Goal: Task Accomplishment & Management: Manage account settings

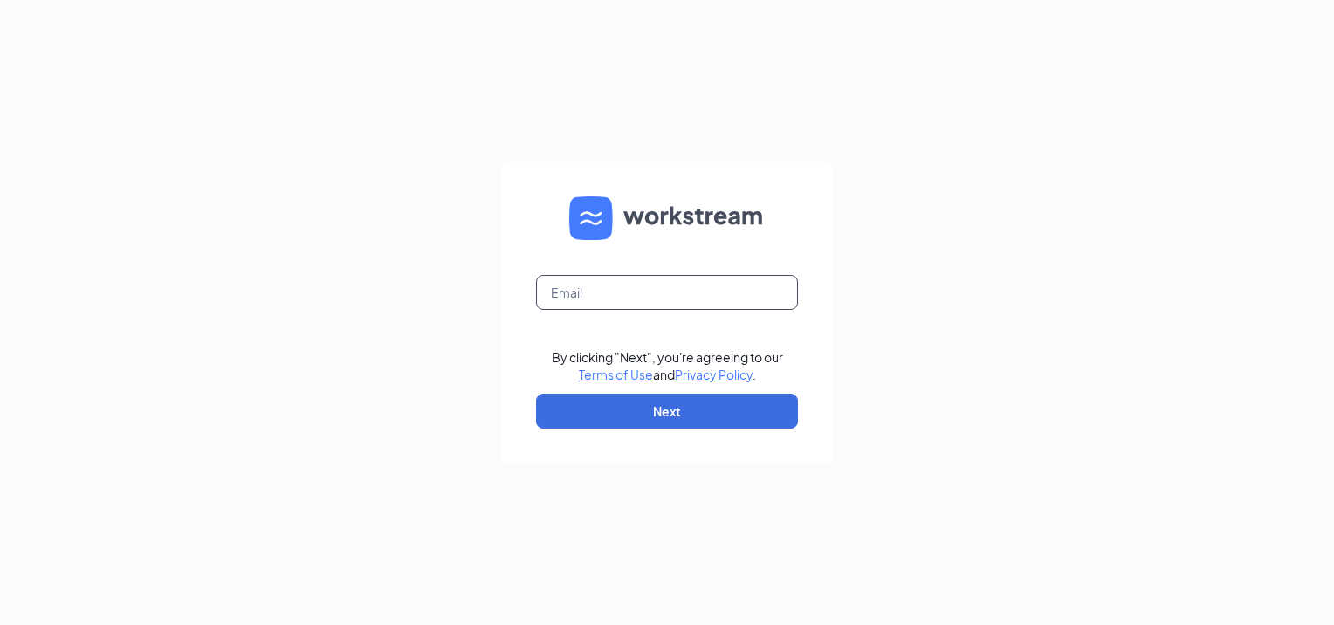
click at [580, 285] on input "text" at bounding box center [667, 292] width 262 height 35
type input "destiny.bucher@mmcustard.com"
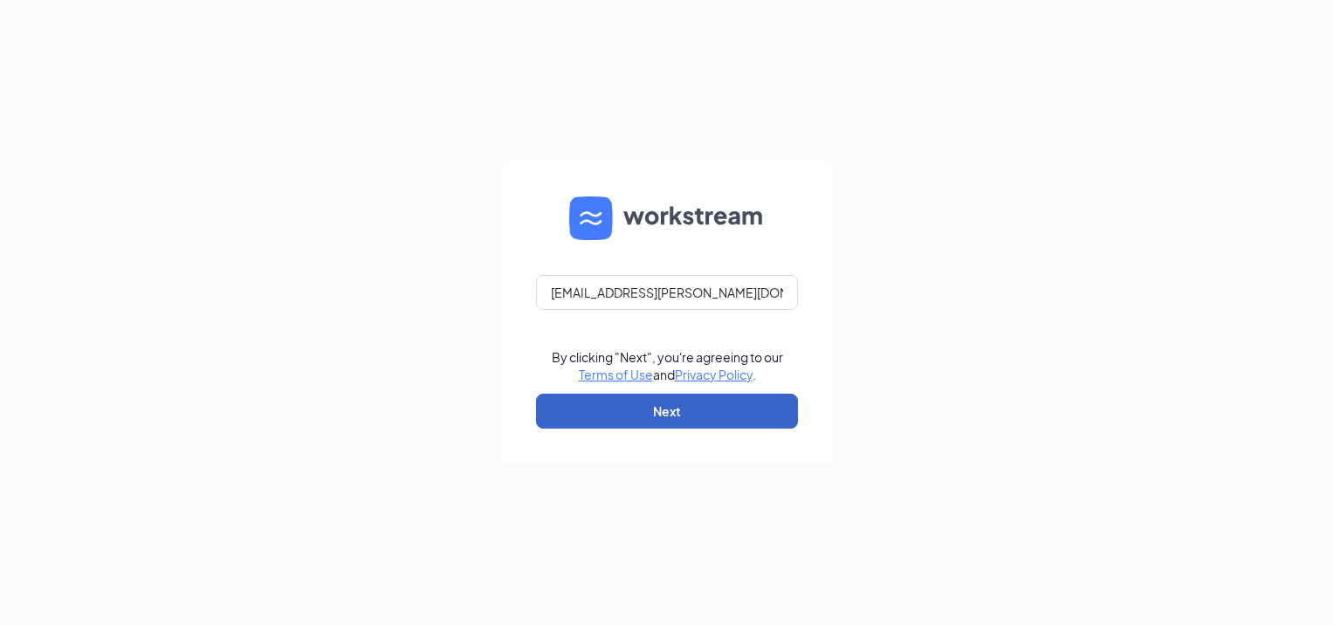
click at [673, 398] on button "Next" at bounding box center [667, 411] width 262 height 35
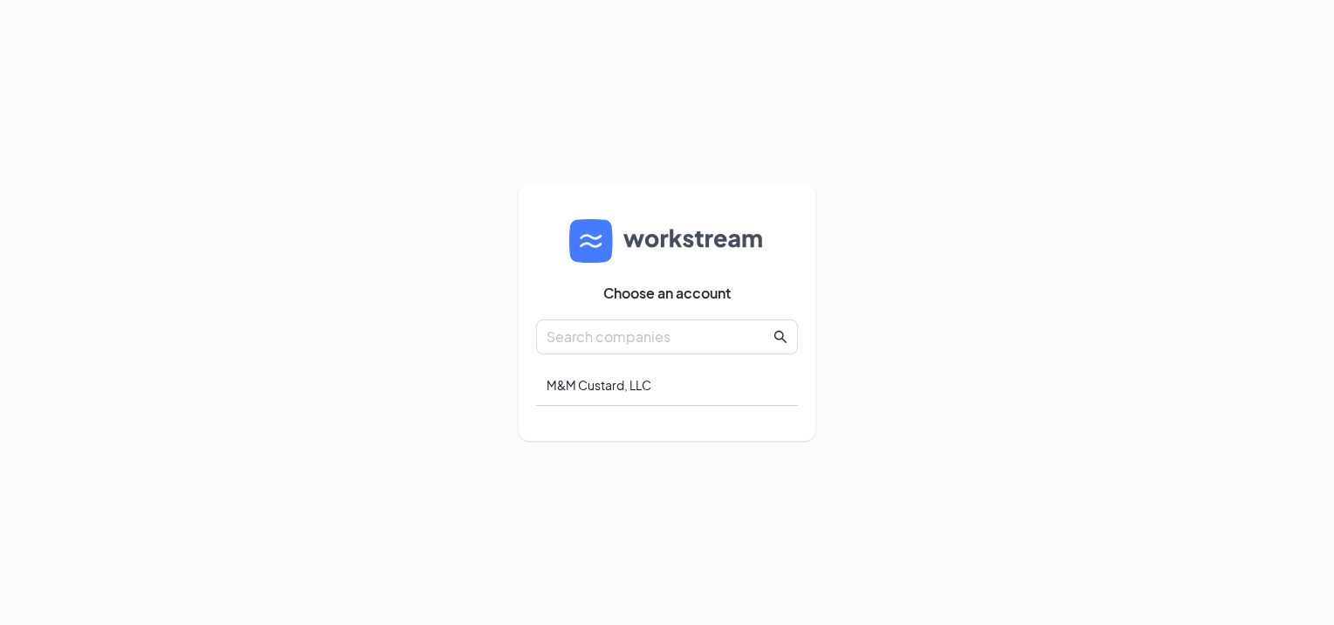
click at [597, 384] on div "M&M Custard, LLC" at bounding box center [667, 385] width 262 height 41
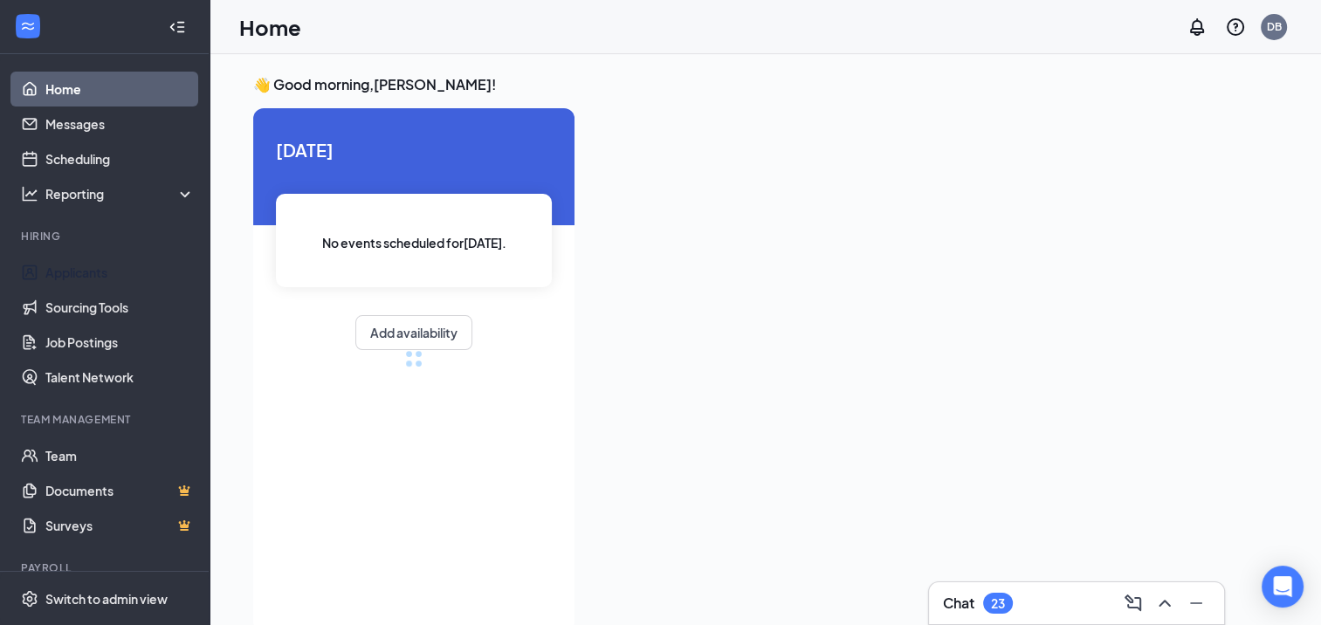
click at [157, 282] on link "Applicants" at bounding box center [119, 272] width 149 height 35
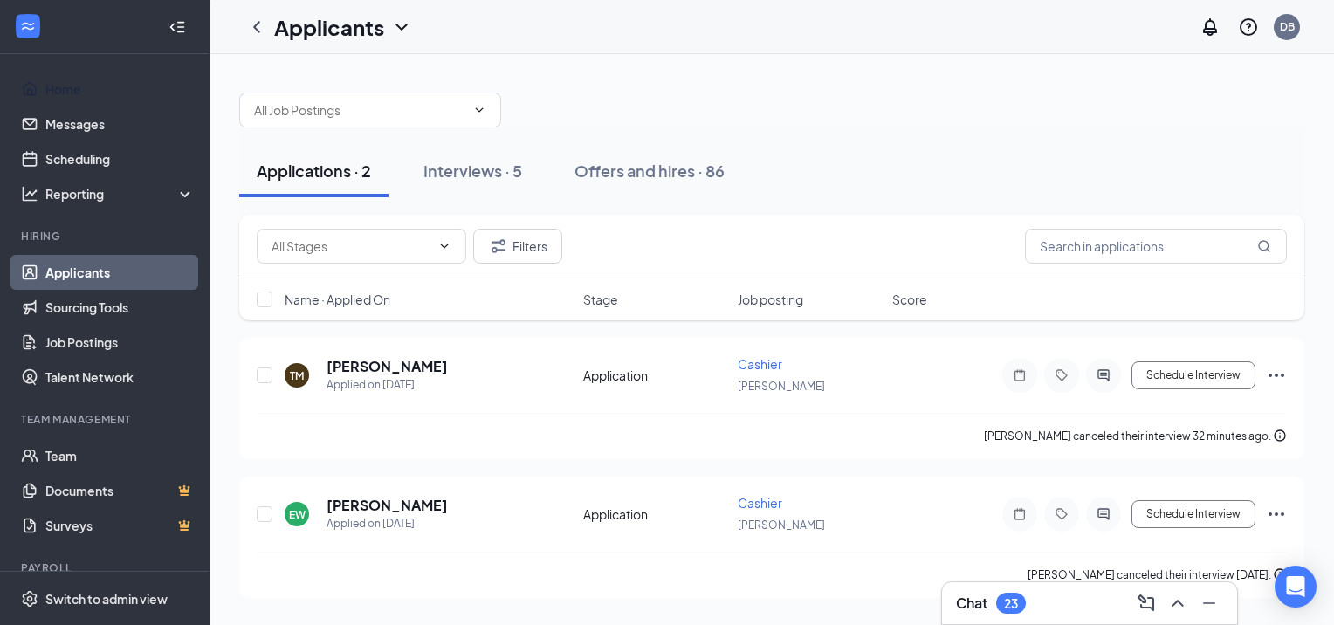
click at [119, 90] on link "Home" at bounding box center [119, 89] width 149 height 35
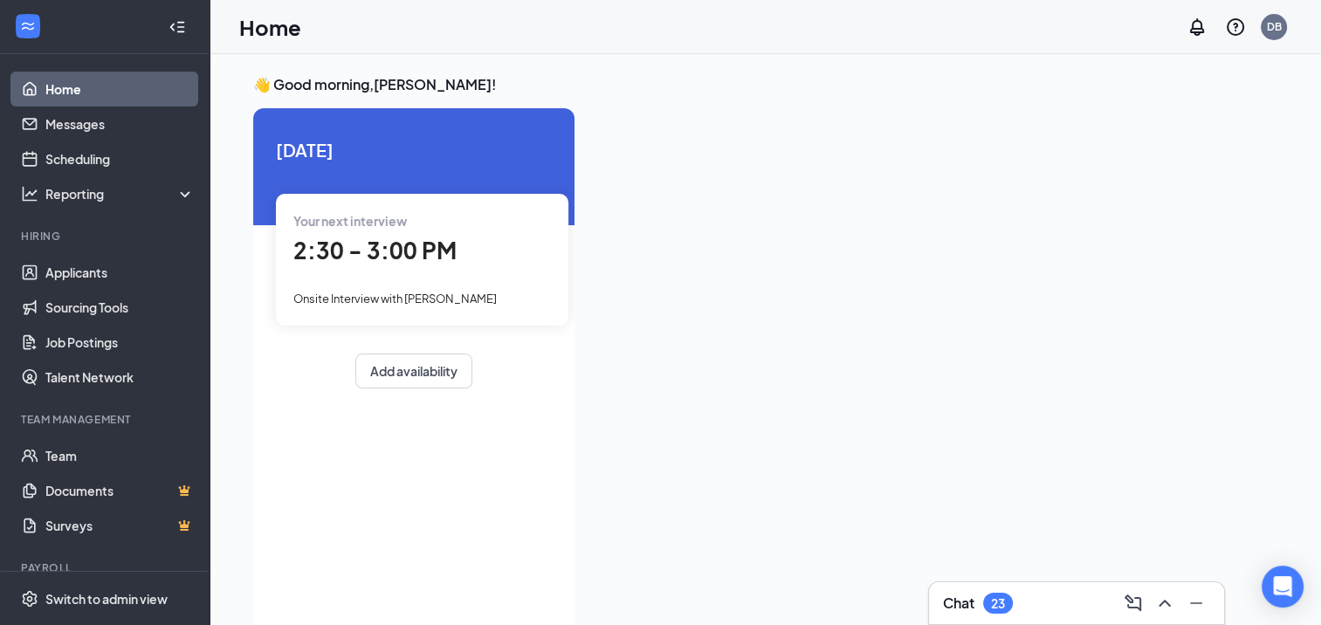
click at [412, 229] on div "Your next interview" at bounding box center [421, 220] width 257 height 19
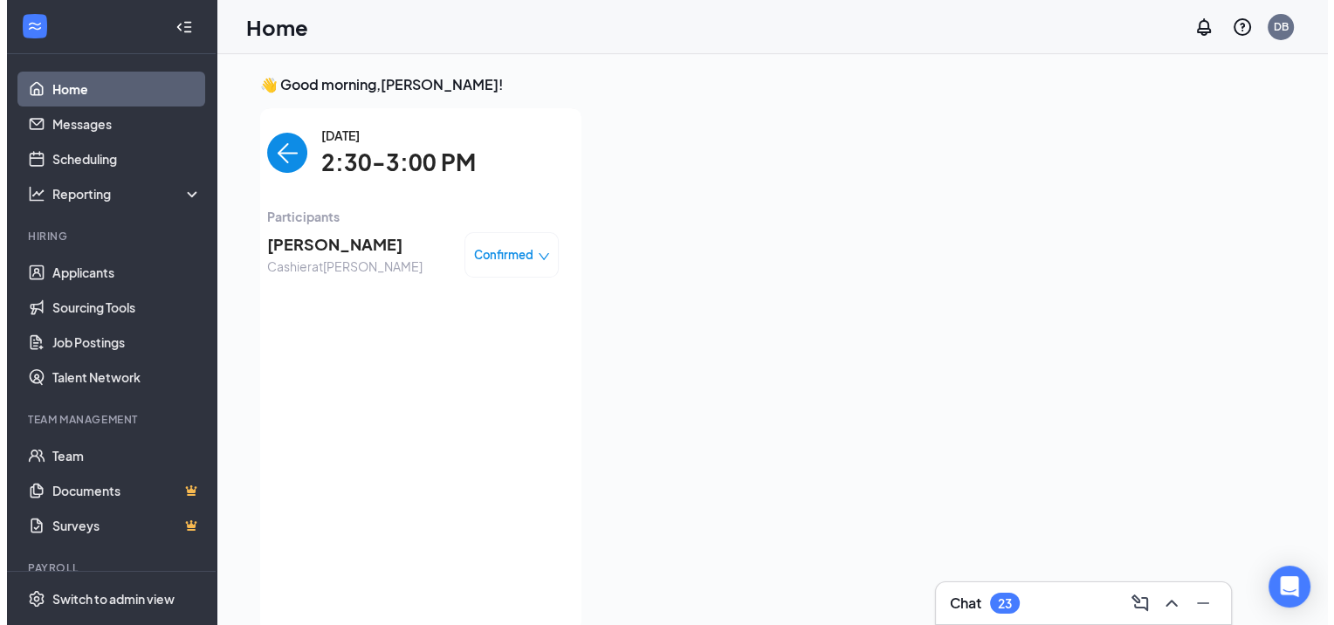
scroll to position [7, 0]
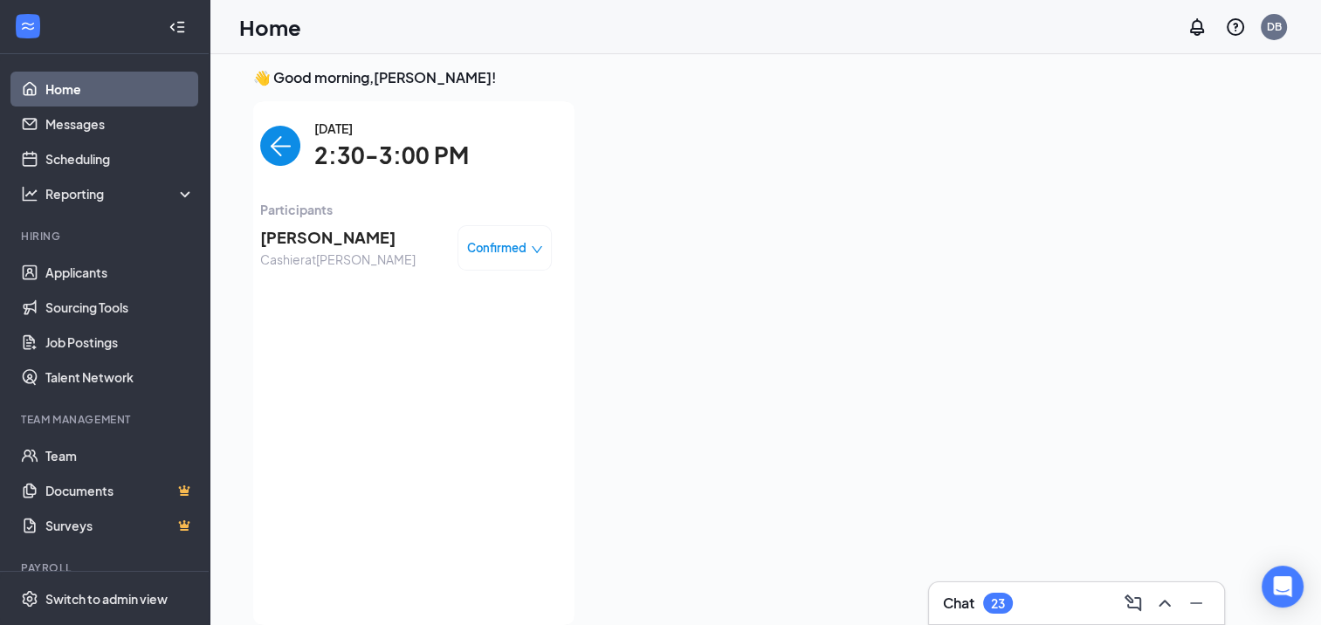
click at [321, 237] on span "[PERSON_NAME]" at bounding box center [337, 237] width 155 height 24
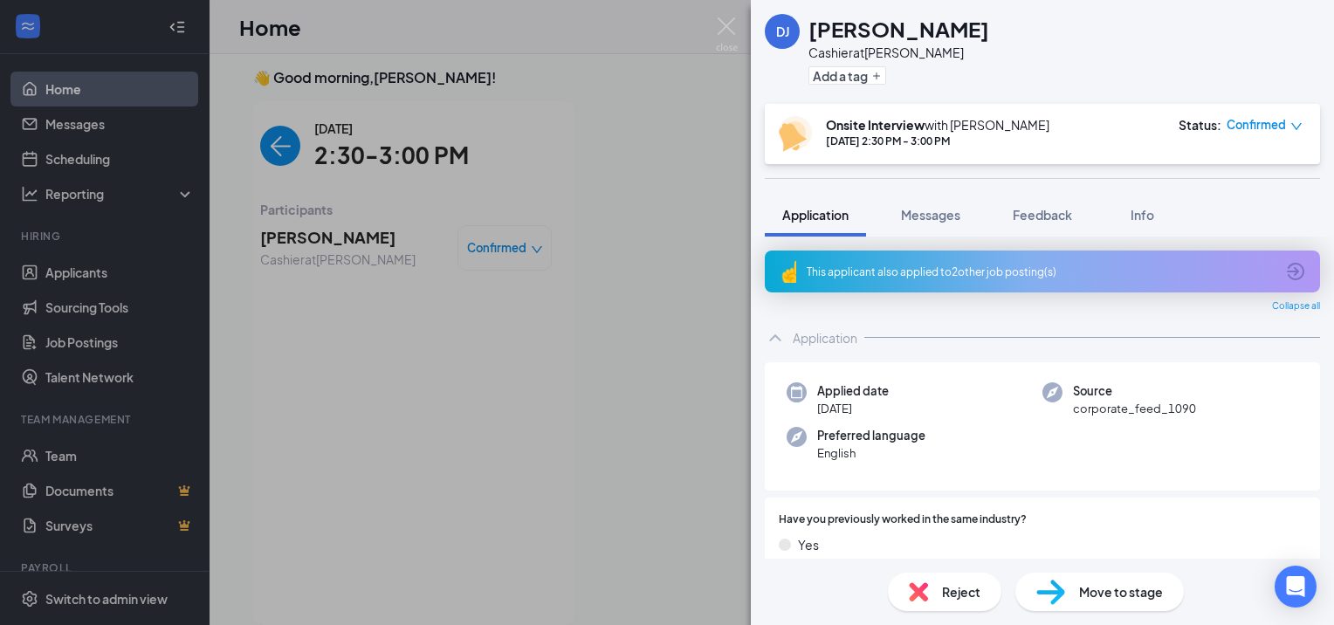
click at [1159, 212] on div "Info" at bounding box center [1141, 214] width 35 height 17
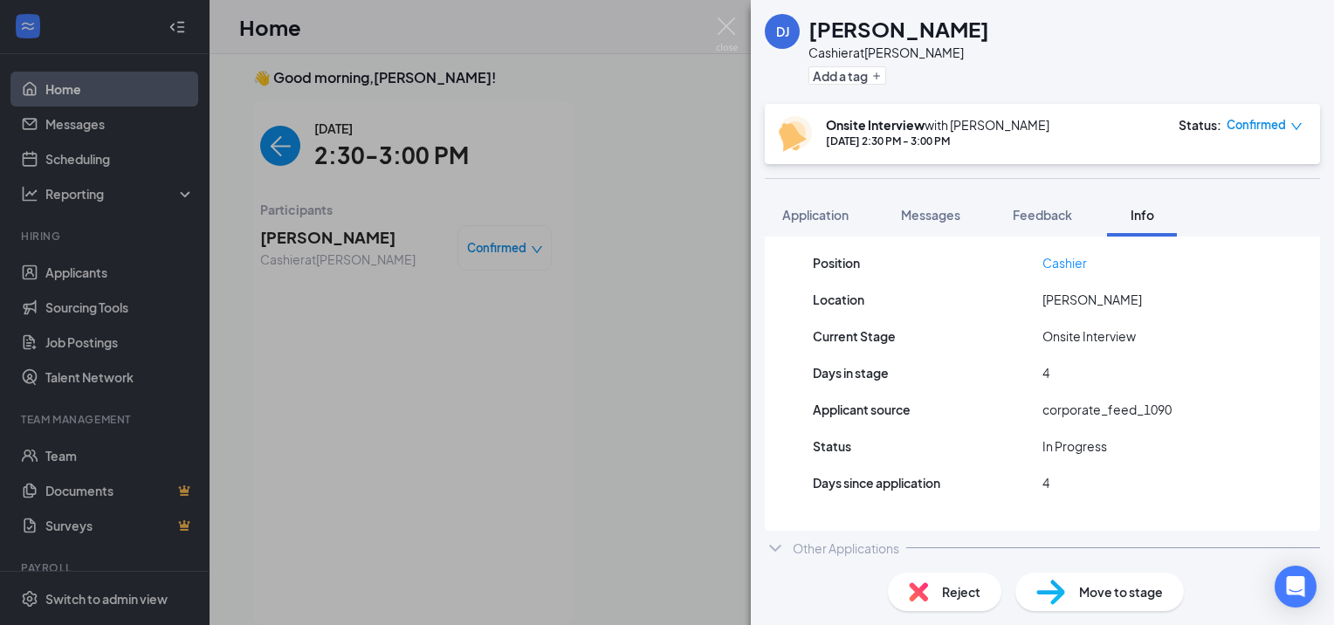
scroll to position [161, 0]
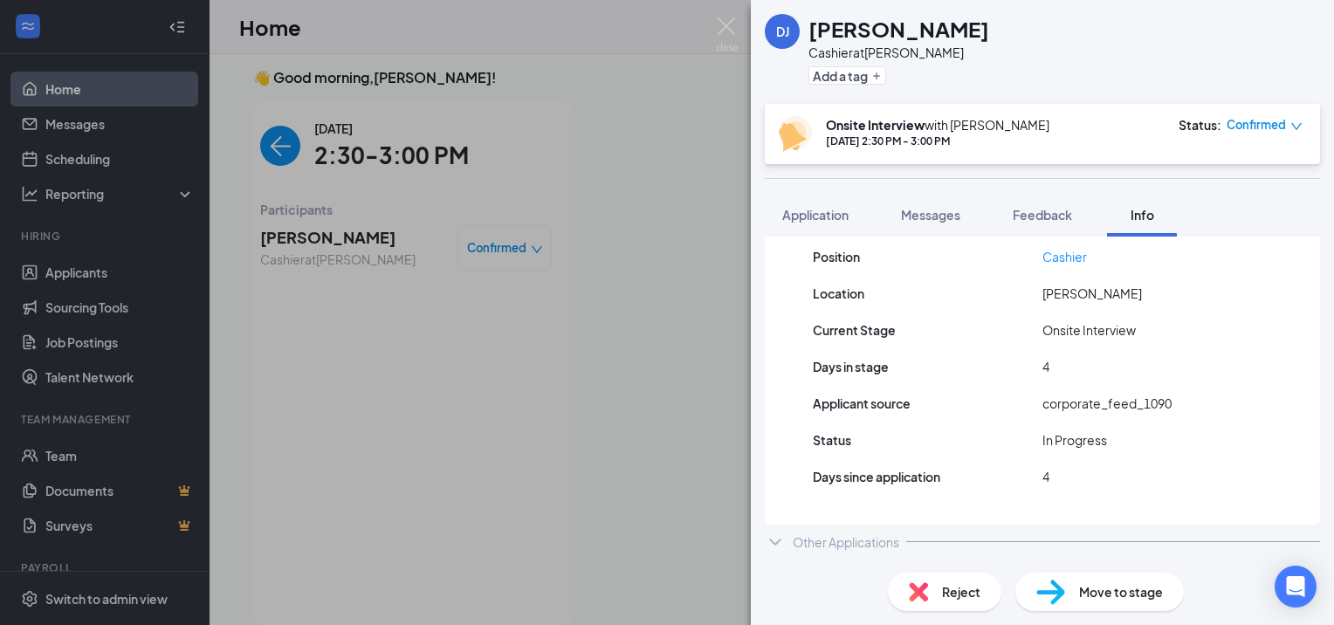
click at [1034, 221] on span "Feedback" at bounding box center [1042, 215] width 59 height 16
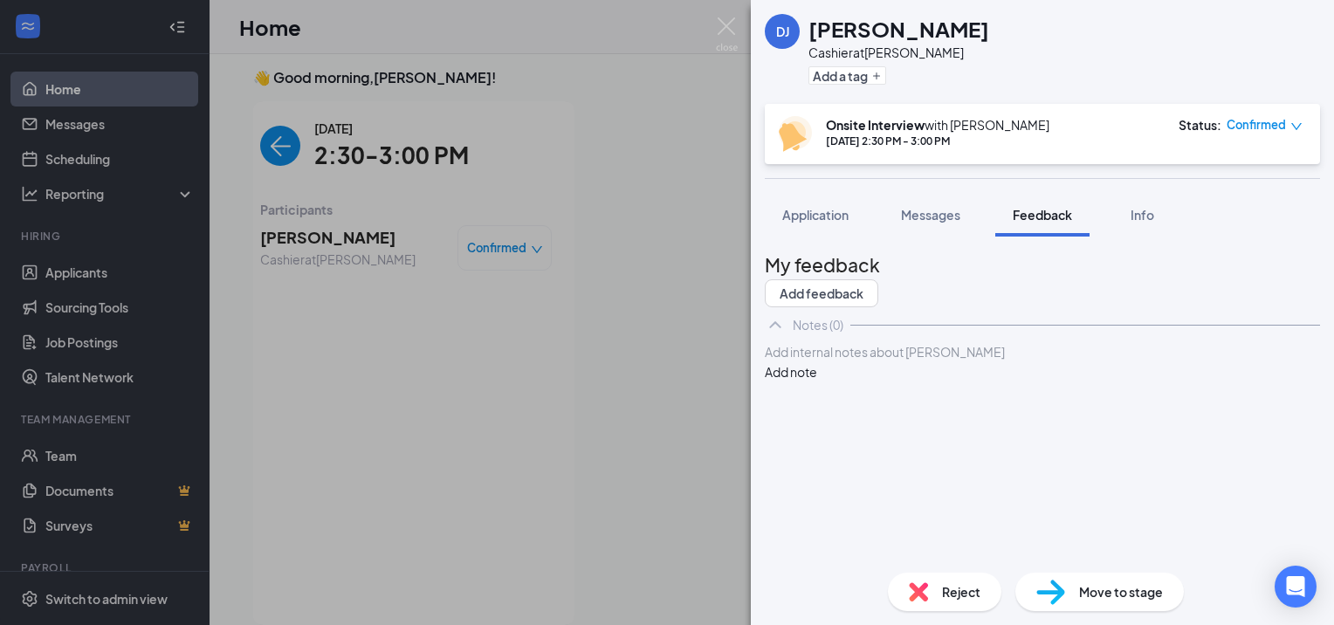
click at [932, 211] on span "Messages" at bounding box center [930, 215] width 59 height 16
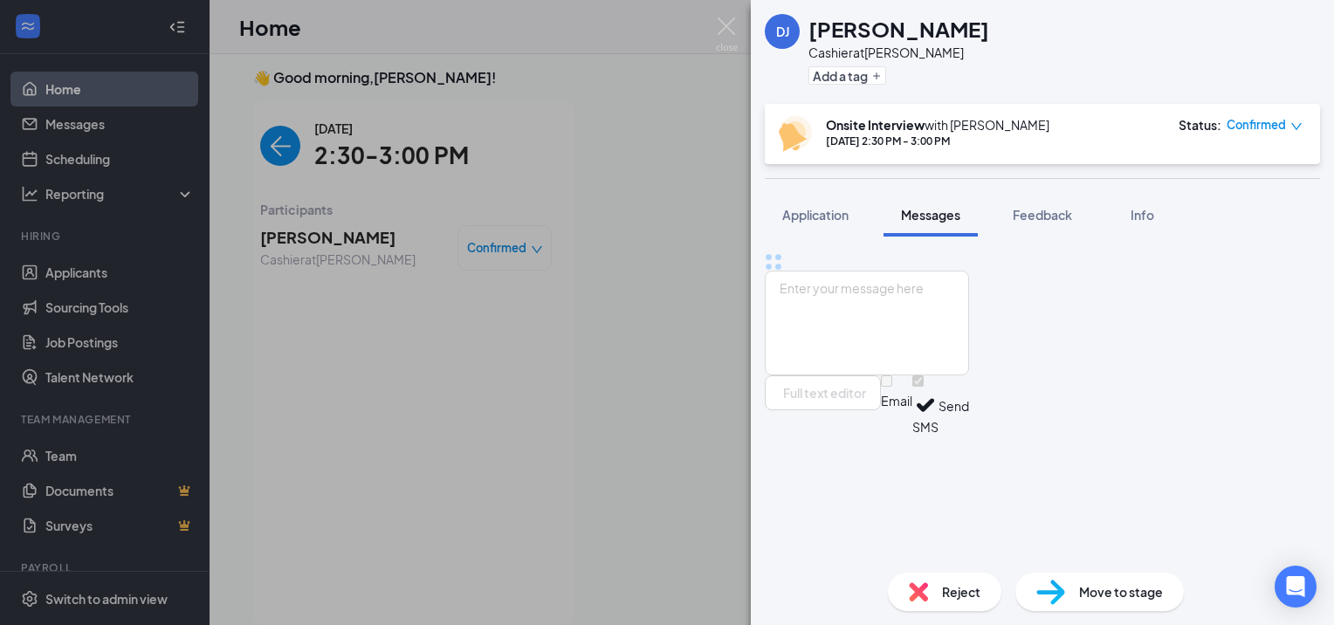
click at [833, 209] on span "Application" at bounding box center [815, 215] width 66 height 16
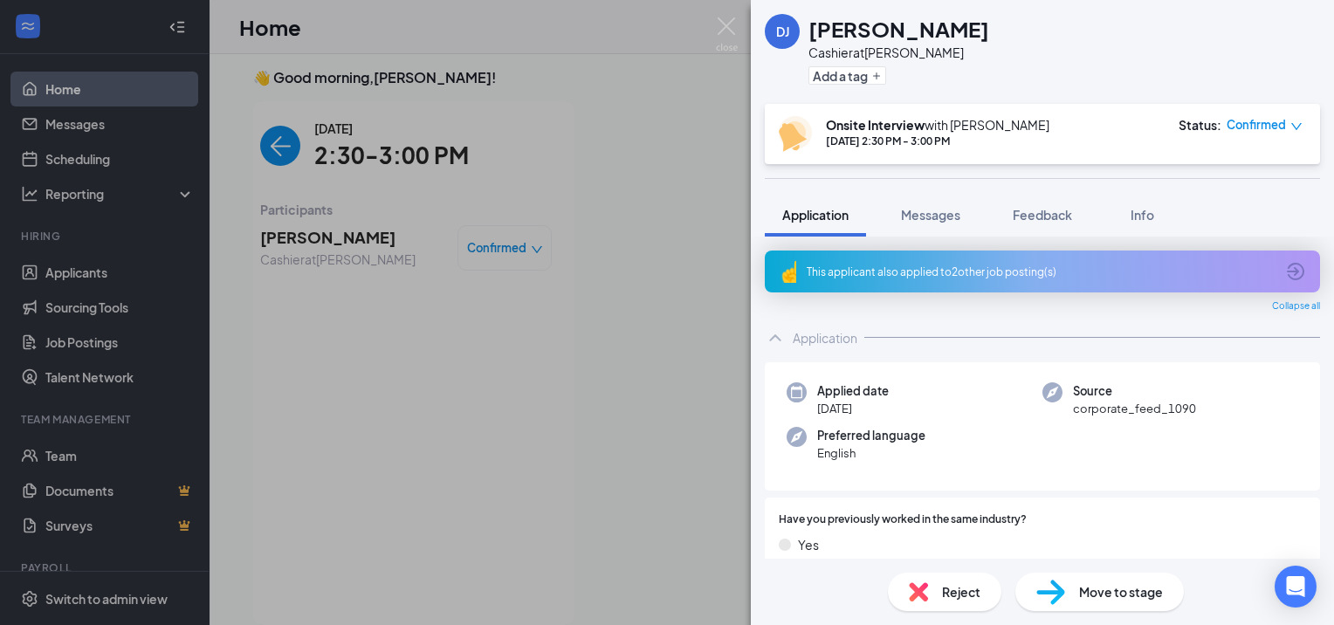
click at [1136, 207] on span "Info" at bounding box center [1142, 215] width 24 height 16
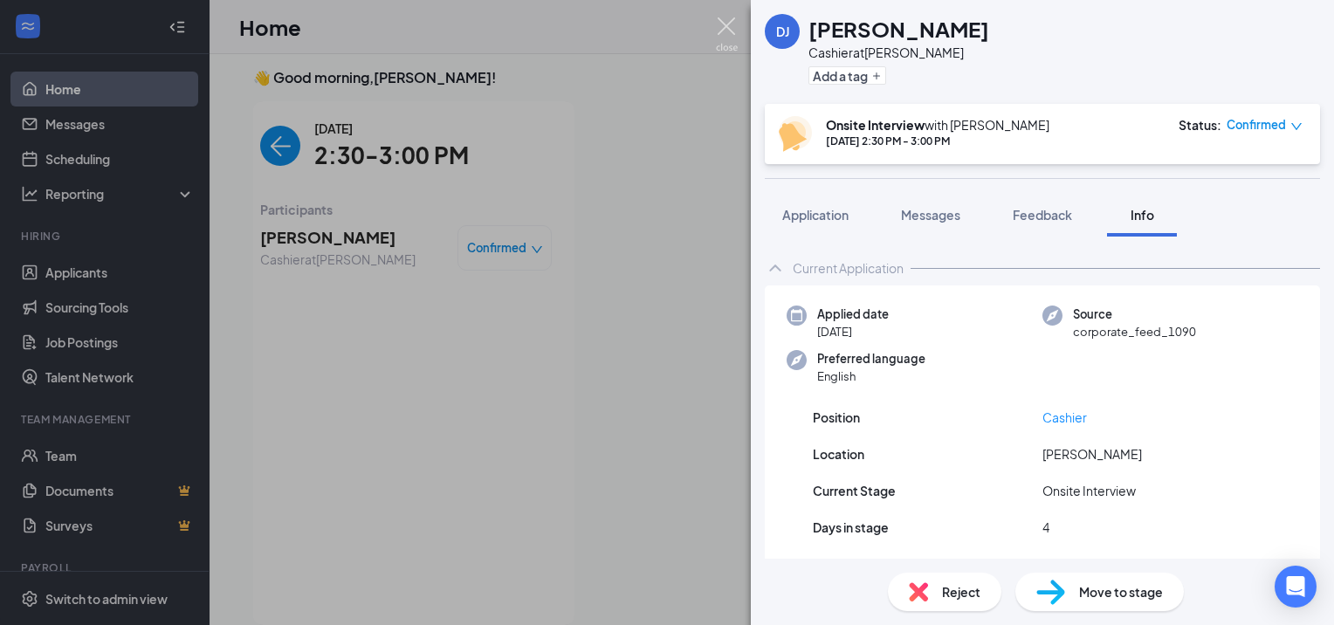
click at [732, 23] on img at bounding box center [727, 34] width 22 height 34
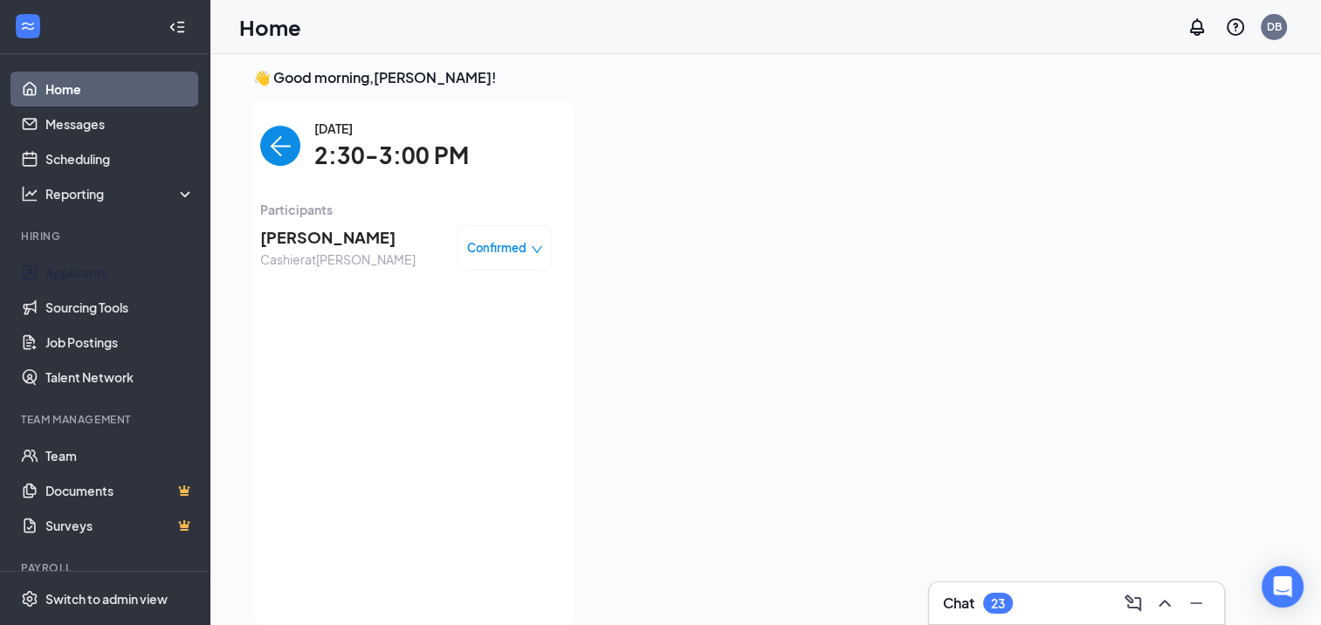
click at [51, 265] on link "Applicants" at bounding box center [119, 272] width 149 height 35
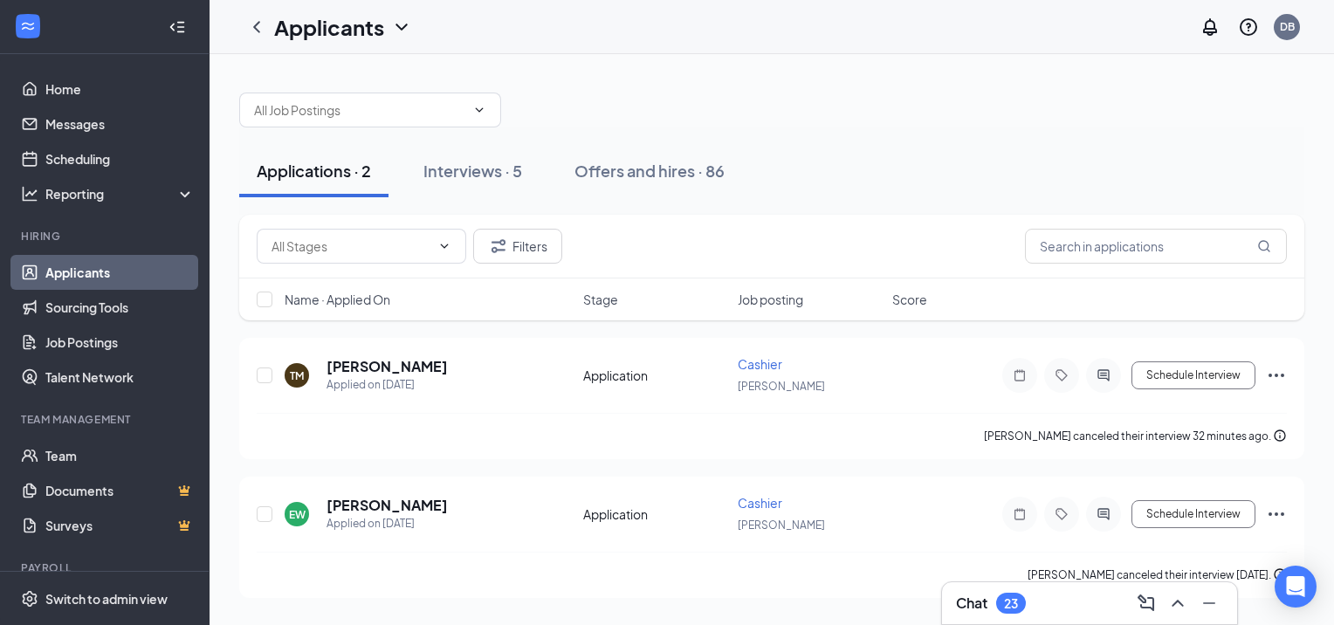
click at [507, 171] on div "Interviews · 5" at bounding box center [472, 171] width 99 height 22
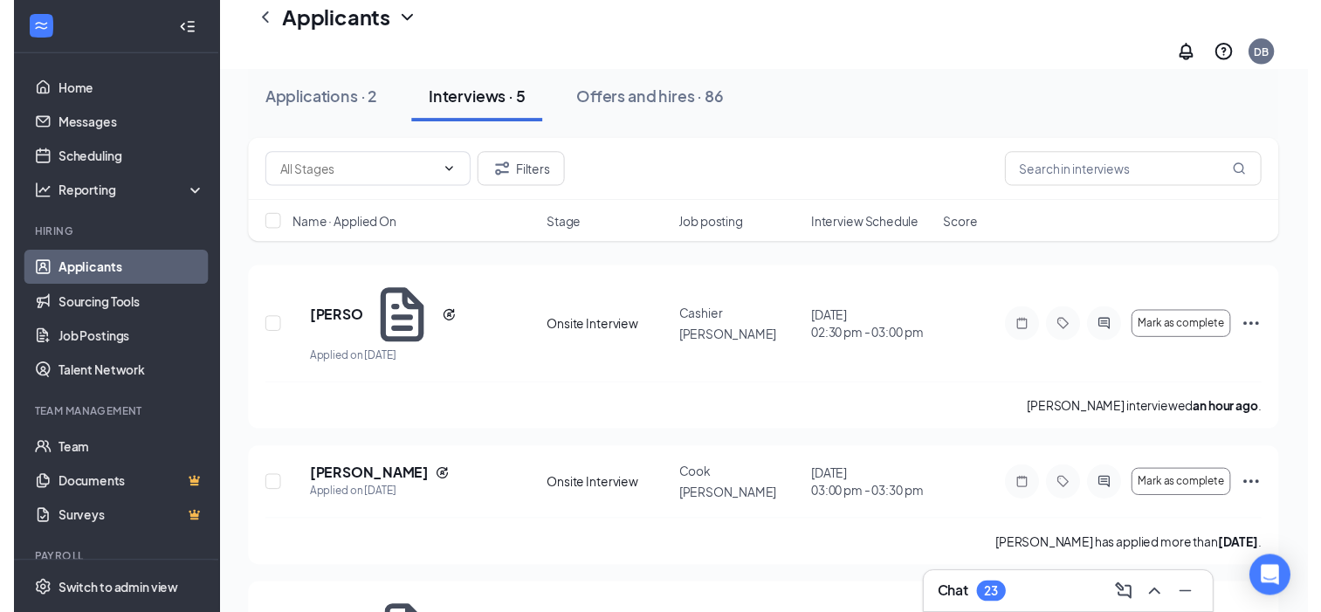
scroll to position [87, 0]
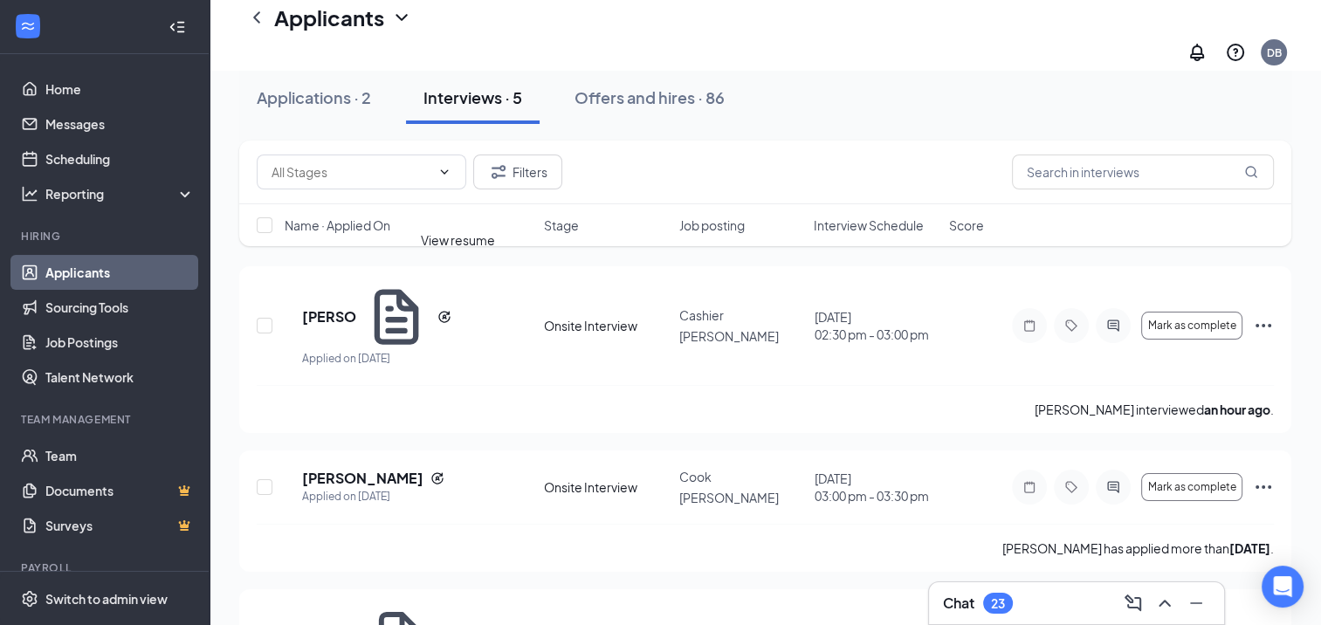
click at [430, 284] on icon "Document" at bounding box center [396, 317] width 67 height 67
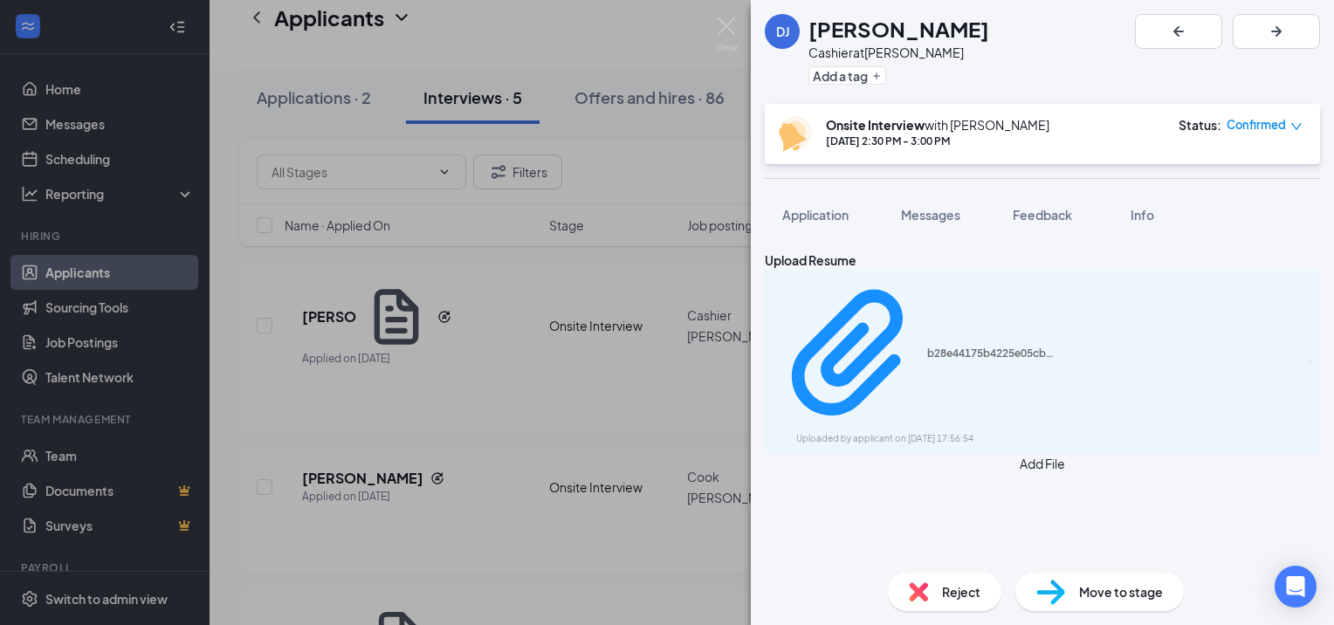
click at [1309, 361] on icon "Download" at bounding box center [1309, 361] width 0 height 0
click at [610, 116] on div "DJ [PERSON_NAME] Cashier at Jungermann Add a tag Onsite Interview with [PERSON_…" at bounding box center [667, 312] width 1334 height 625
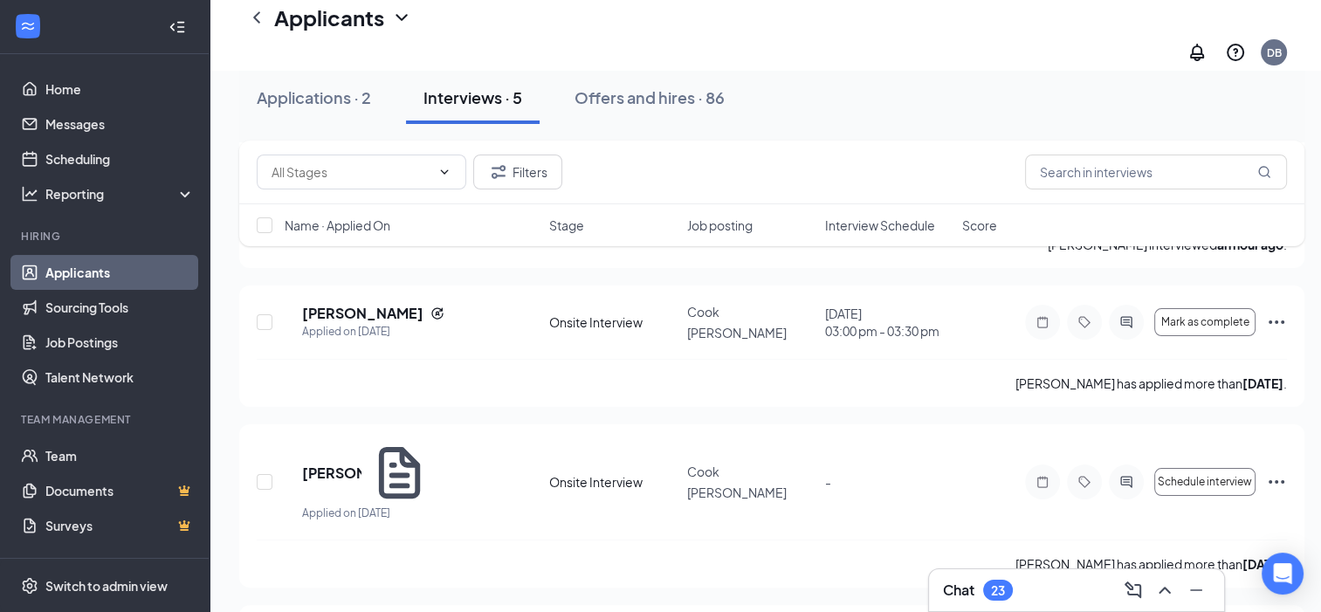
scroll to position [262, 0]
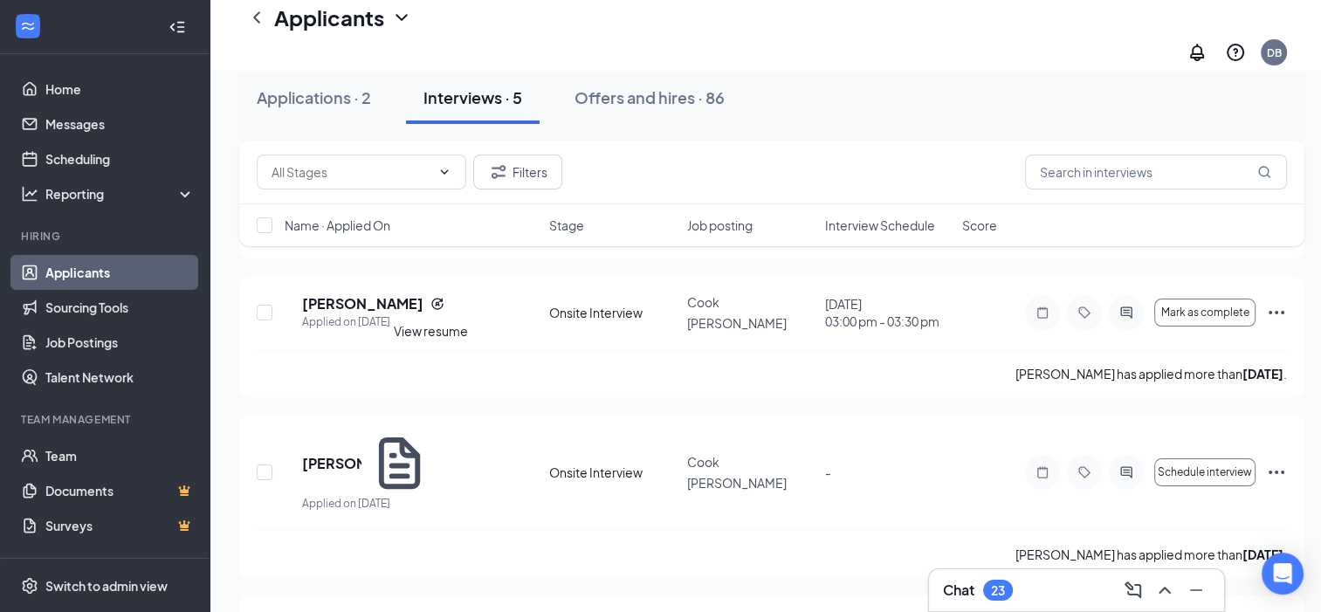
click at [420, 437] on icon "Document" at bounding box center [399, 463] width 42 height 52
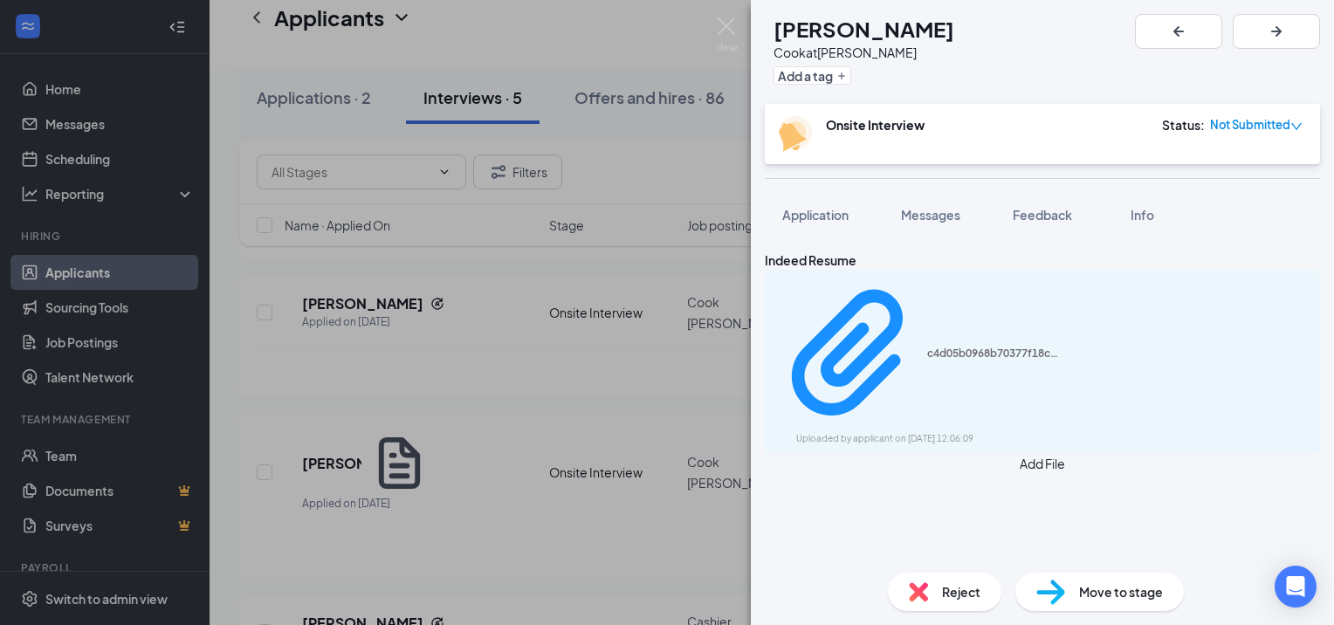
click at [1309, 361] on icon "Download" at bounding box center [1309, 361] width 0 height 0
click at [716, 25] on img at bounding box center [727, 34] width 22 height 34
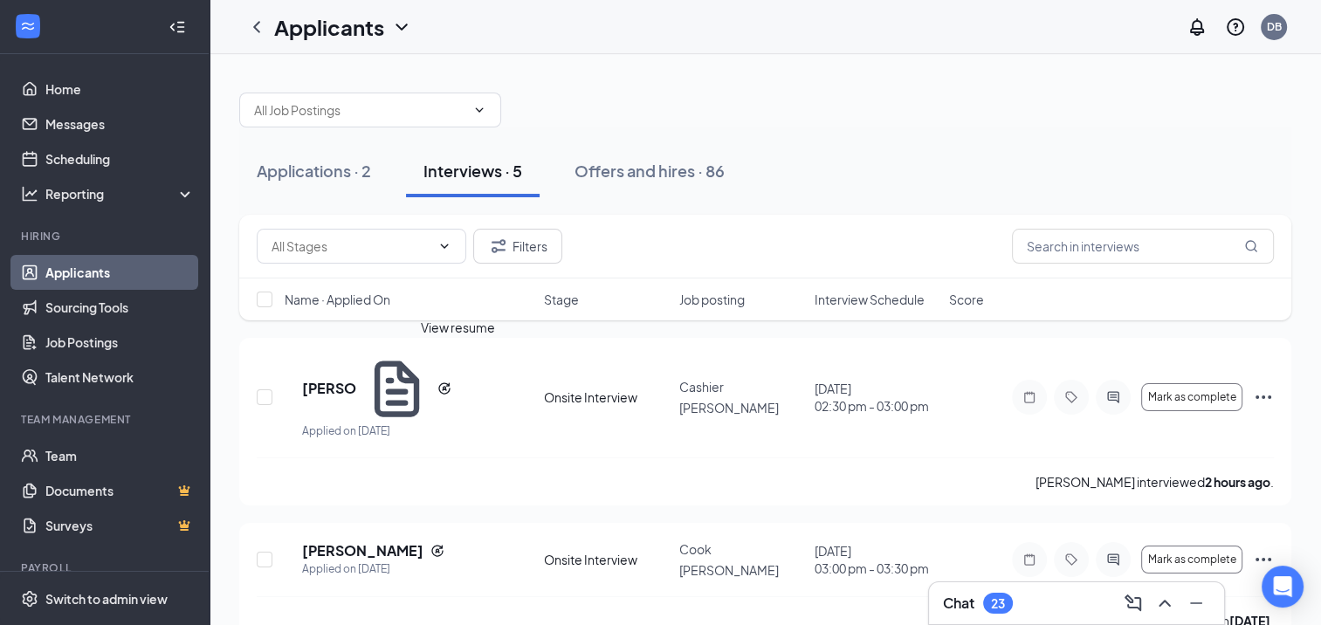
click at [430, 367] on icon "Document" at bounding box center [396, 388] width 67 height 67
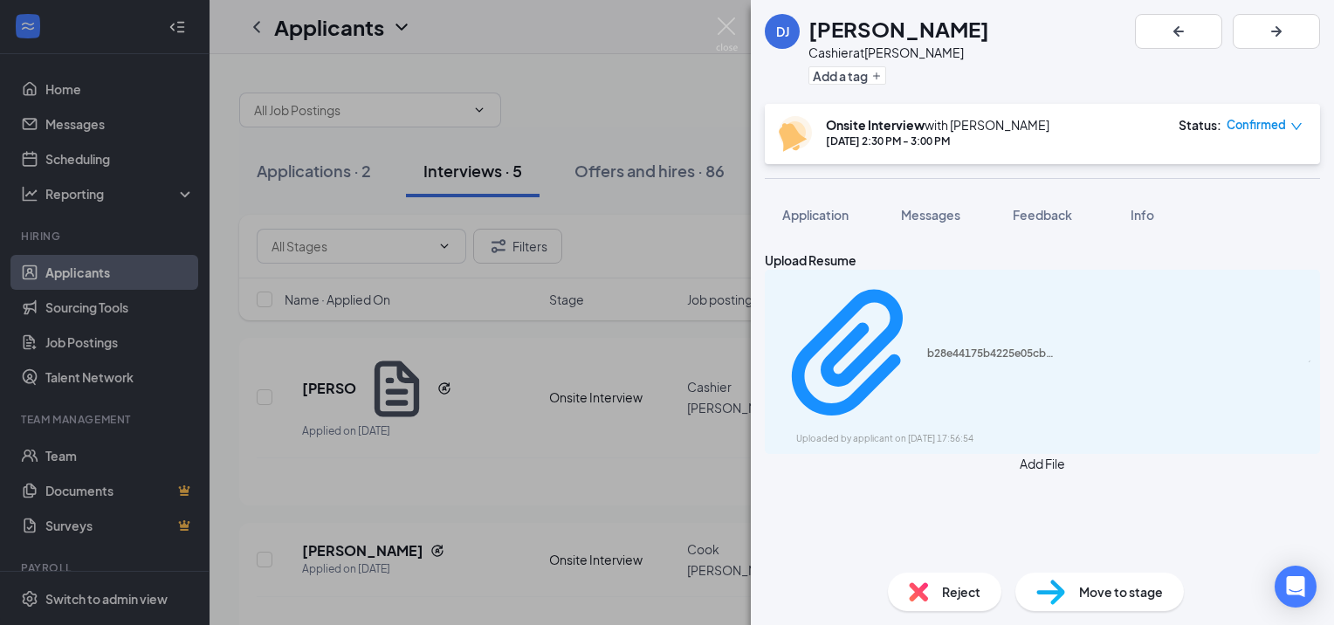
click at [1309, 361] on icon "Download" at bounding box center [1309, 361] width 0 height 0
click at [552, 431] on div "DJ [PERSON_NAME] Cashier at Jungermann Add a tag Onsite Interview with [PERSON_…" at bounding box center [667, 312] width 1334 height 625
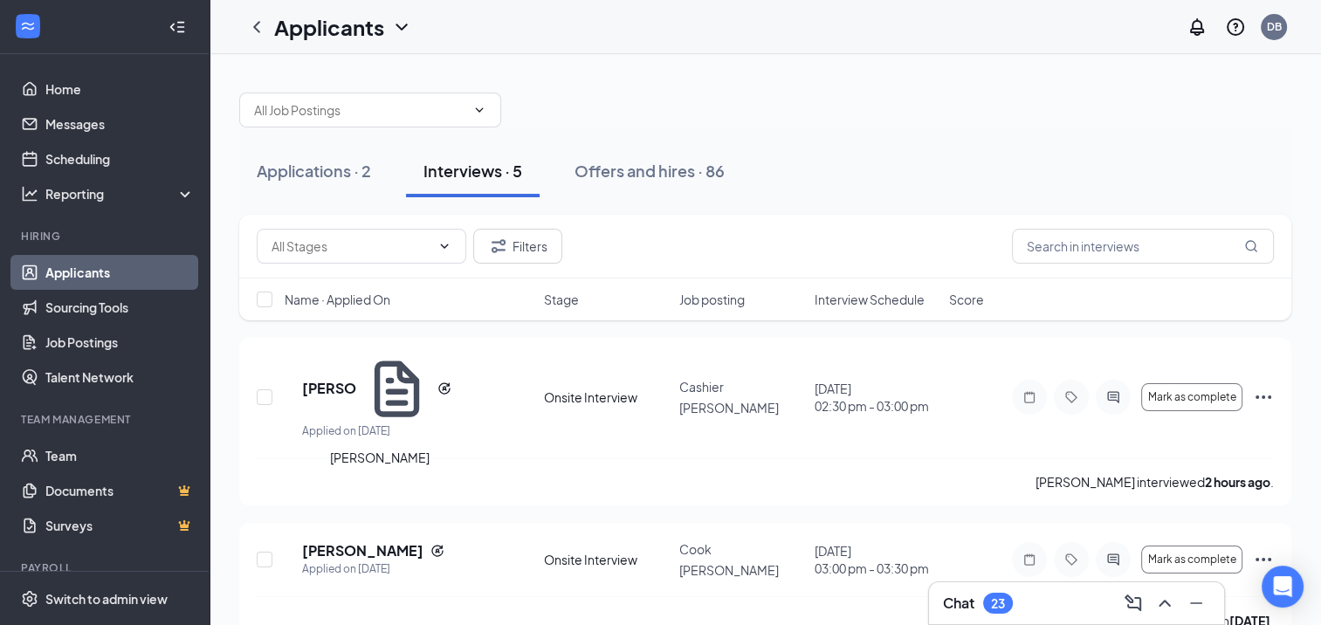
click at [381, 541] on h5 "[PERSON_NAME]" at bounding box center [362, 550] width 121 height 19
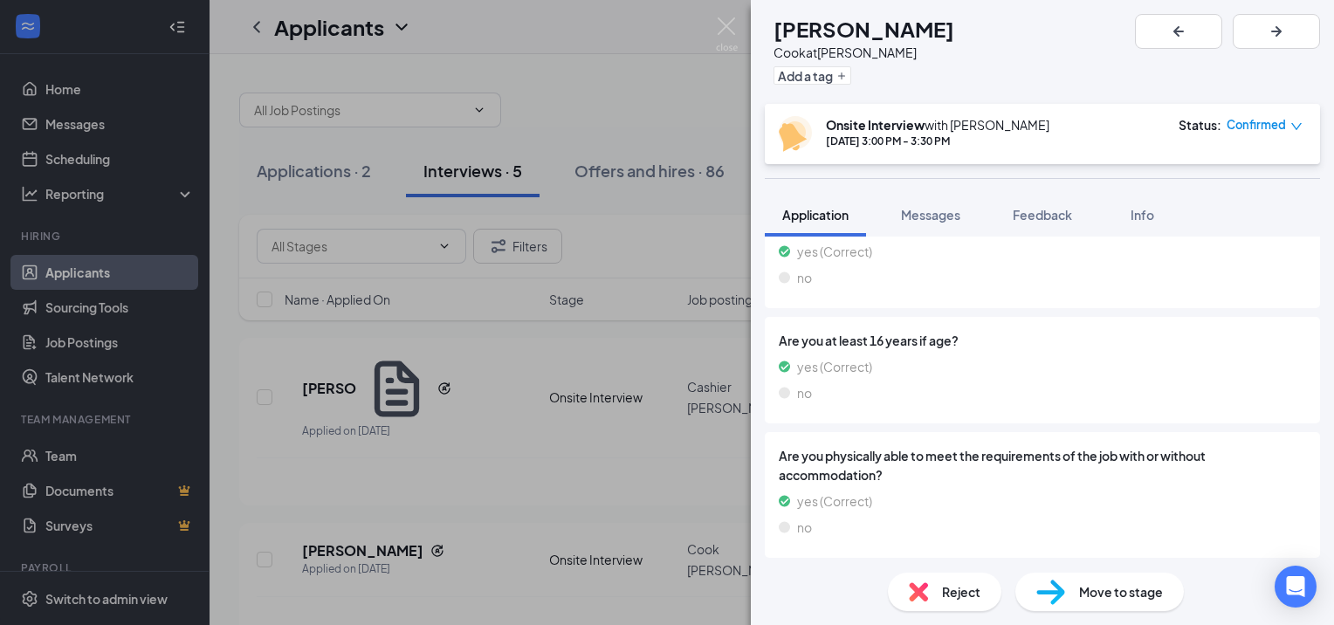
scroll to position [1065, 0]
click at [949, 207] on span "Messages" at bounding box center [930, 215] width 59 height 16
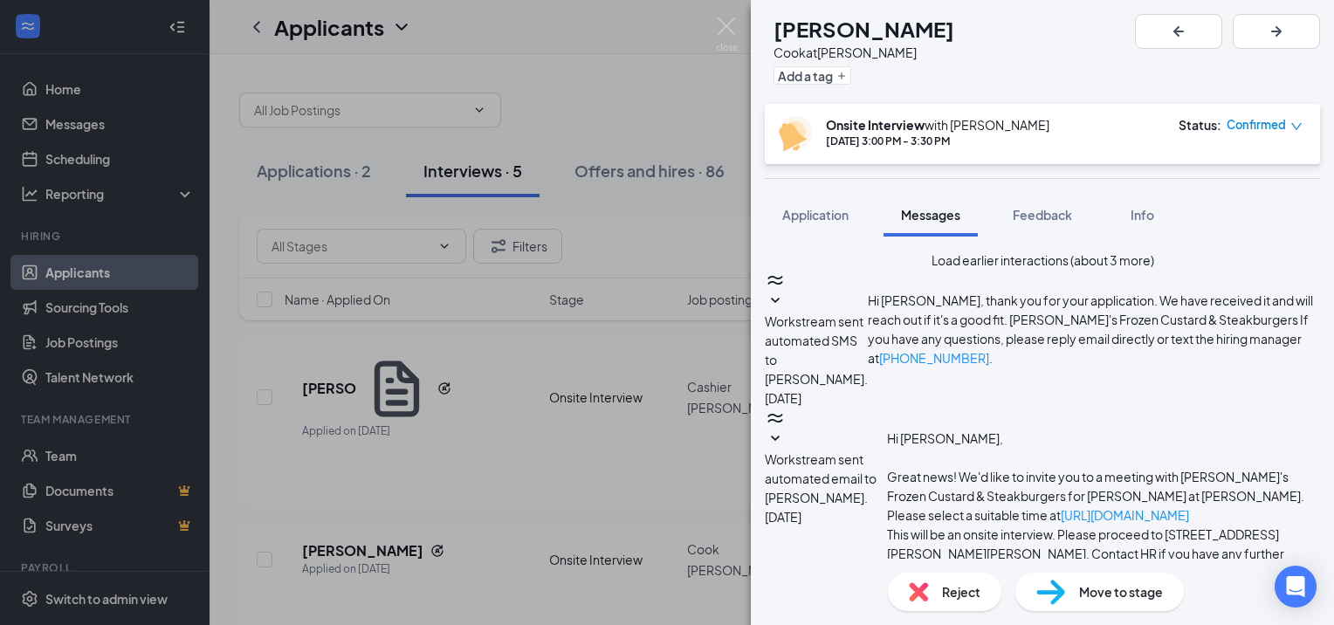
click at [1065, 225] on button "Feedback" at bounding box center [1042, 215] width 94 height 44
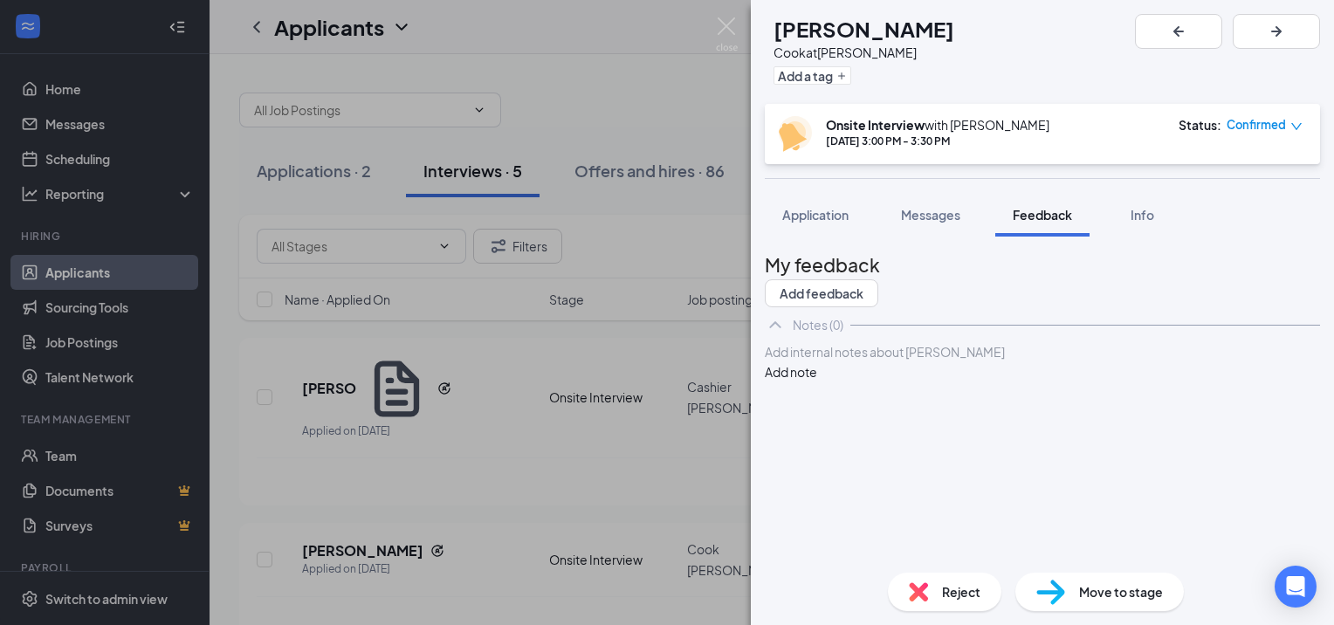
click at [1134, 216] on span "Info" at bounding box center [1142, 215] width 24 height 16
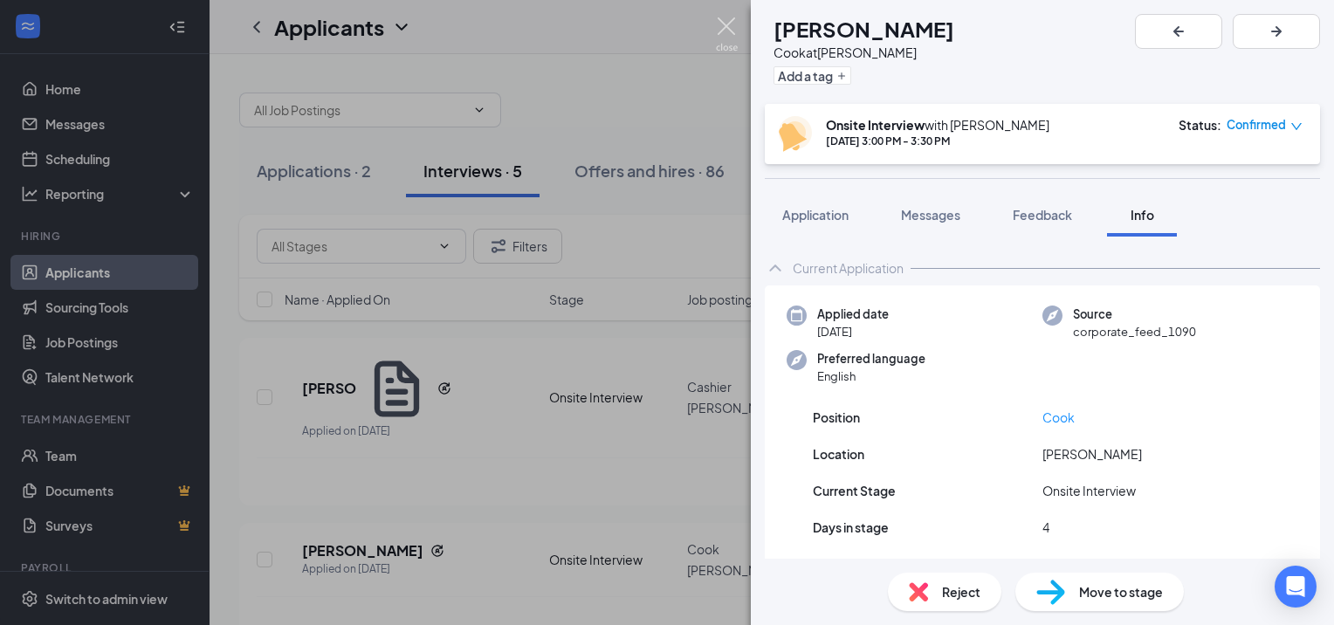
click at [728, 24] on img at bounding box center [727, 34] width 22 height 34
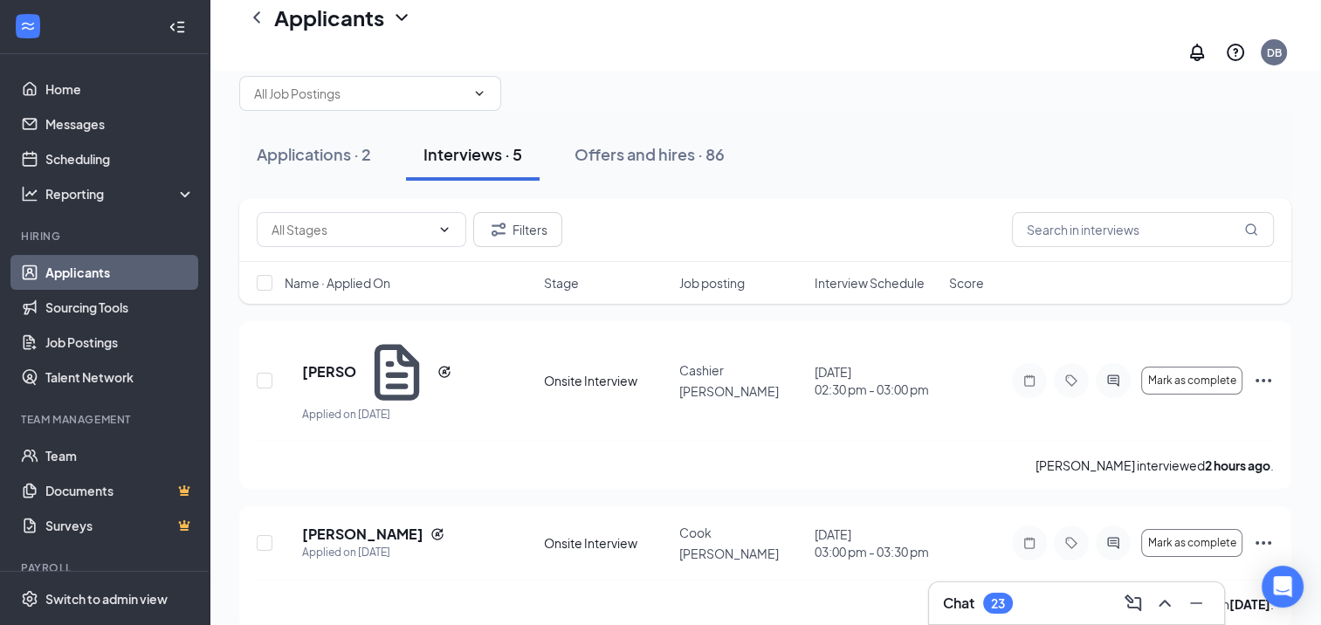
scroll to position [29, 0]
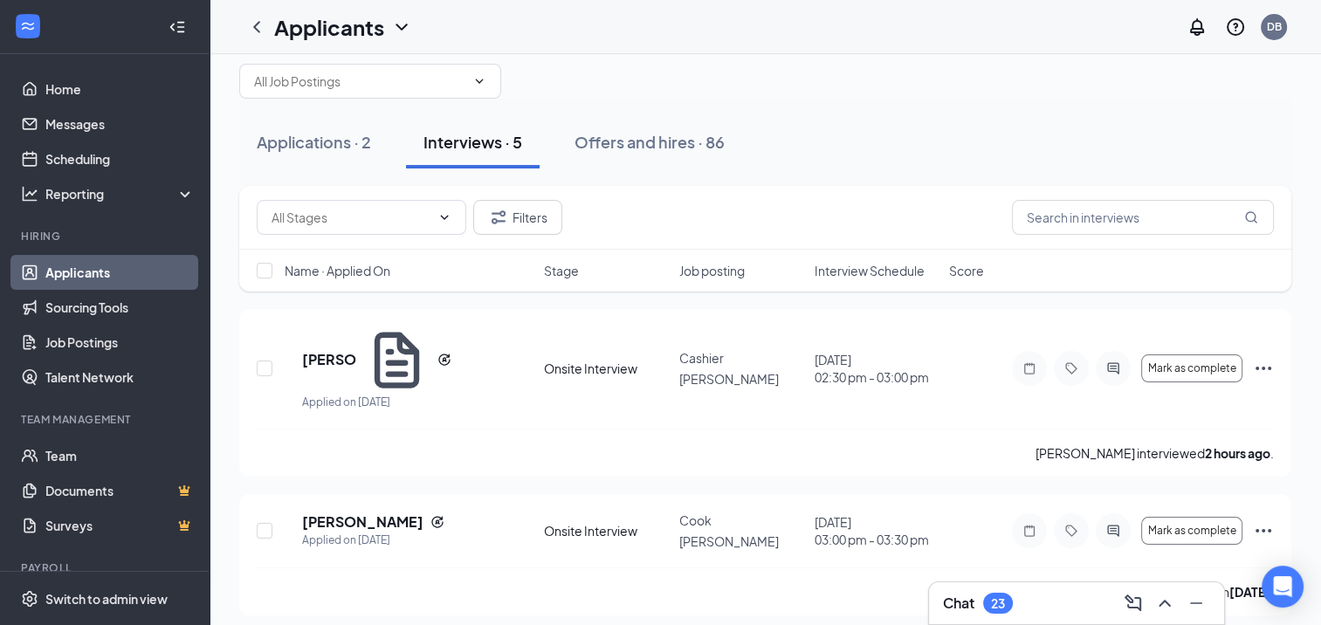
click at [1037, 601] on div "Chat 23" at bounding box center [1076, 603] width 267 height 28
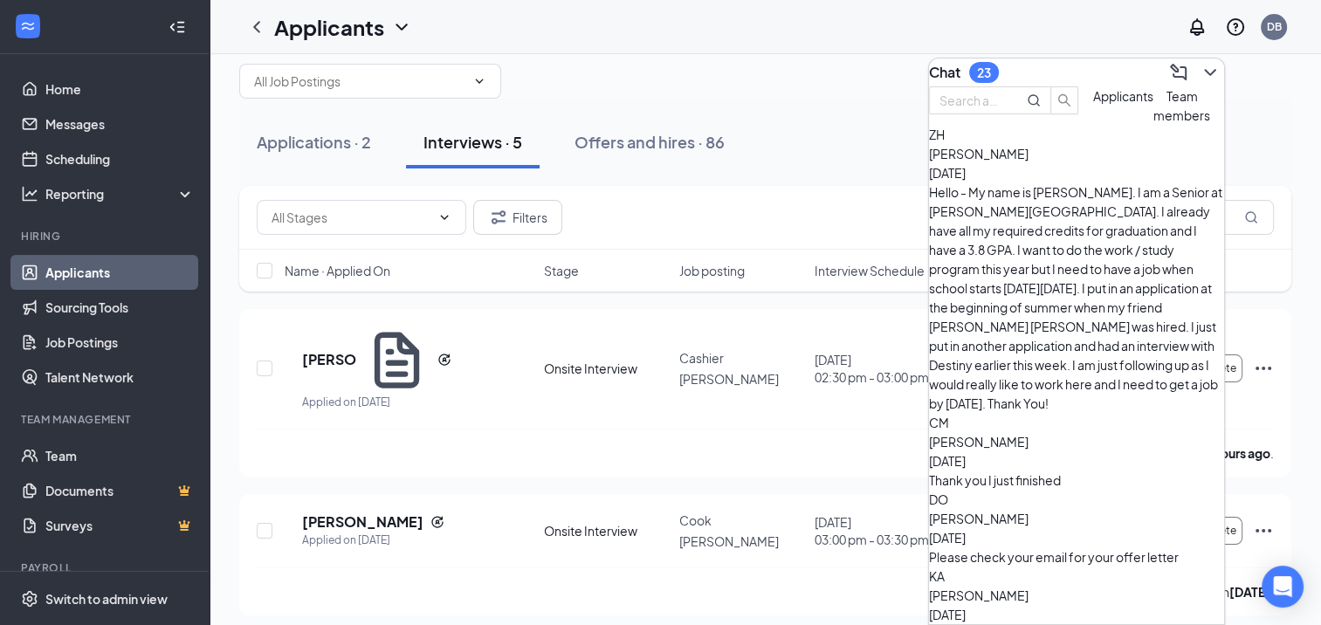
click at [1153, 123] on span "Team members" at bounding box center [1181, 105] width 57 height 35
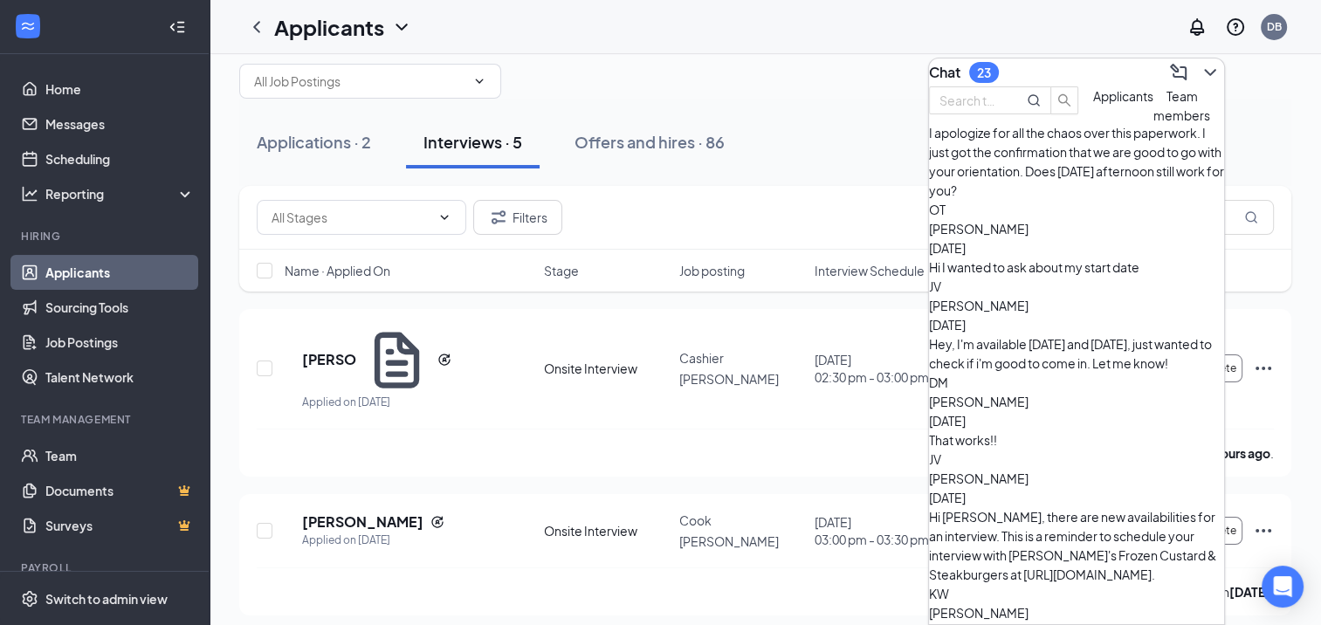
scroll to position [524, 0]
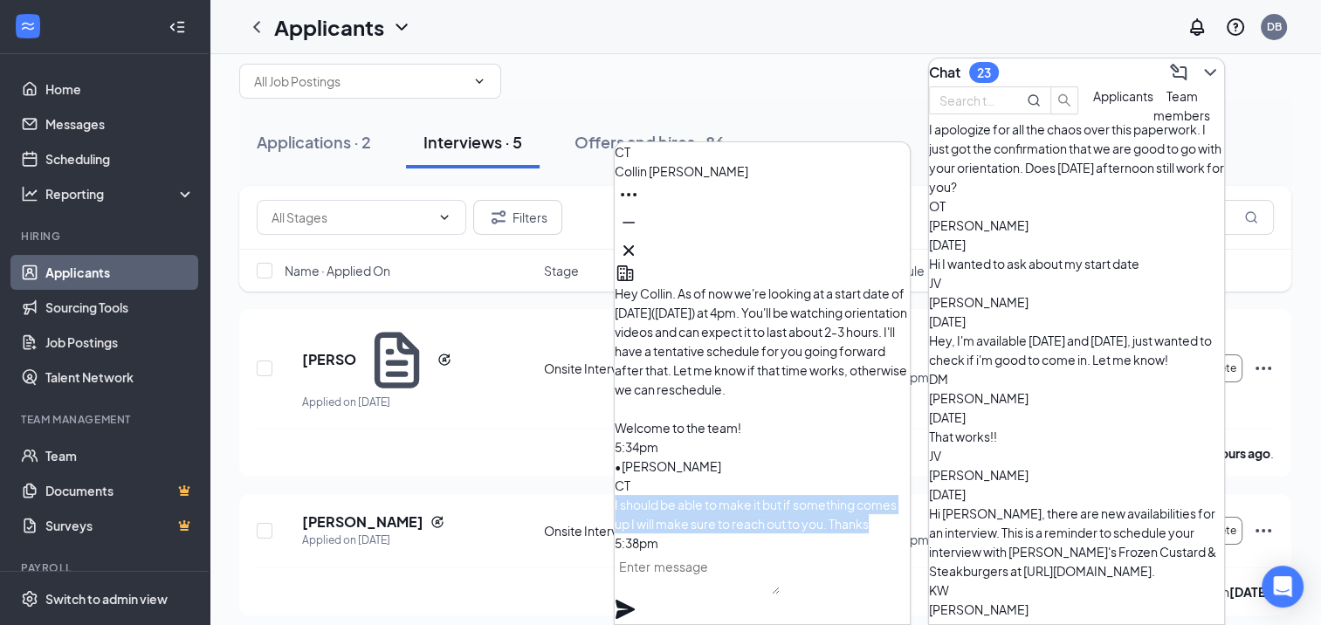
drag, startPoint x: 668, startPoint y: 451, endPoint x: 872, endPoint y: 521, distance: 215.9
click at [872, 521] on div "CT I should be able to make it but if something comes up I will make sure to re…" at bounding box center [761, 514] width 295 height 77
drag, startPoint x: 872, startPoint y: 521, endPoint x: 793, endPoint y: 505, distance: 81.0
click at [793, 505] on p "I should be able to make it but if something comes up I will make sure to reach…" at bounding box center [761, 514] width 295 height 38
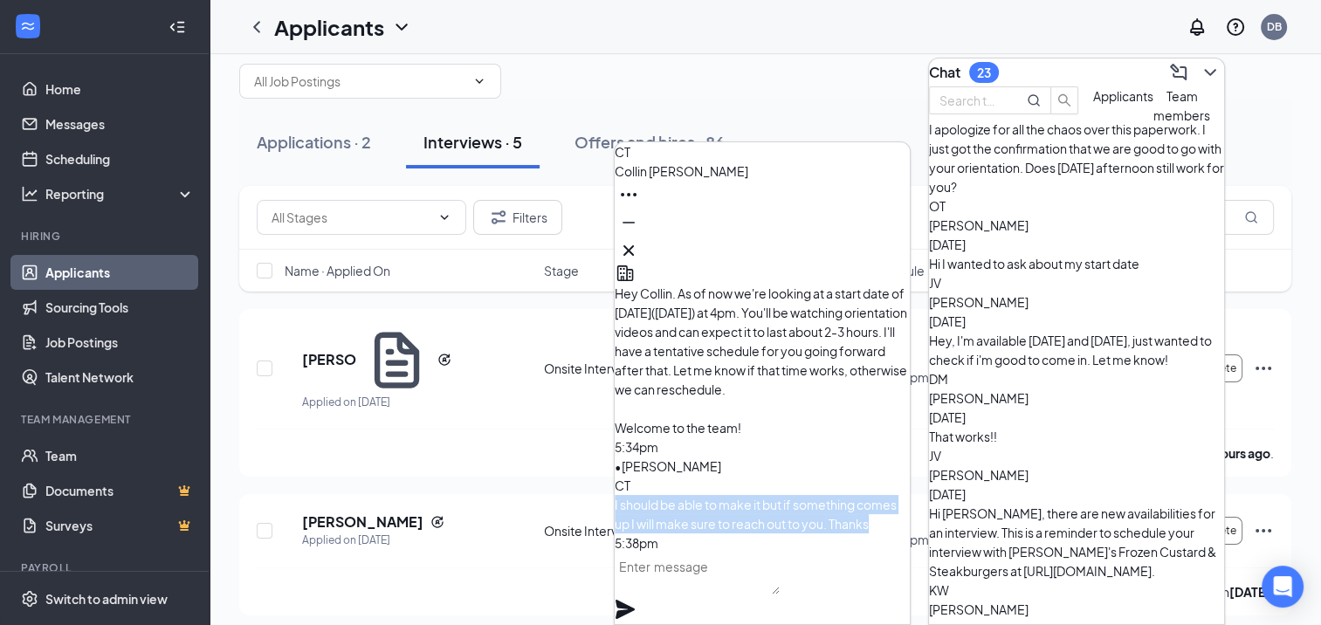
drag, startPoint x: 793, startPoint y: 505, endPoint x: 709, endPoint y: 418, distance: 121.0
click at [709, 418] on div "Hey Collin. As of now we're looking at a start date of [DATE]([DATE]) at 4pm. Y…" at bounding box center [761, 408] width 295 height 290
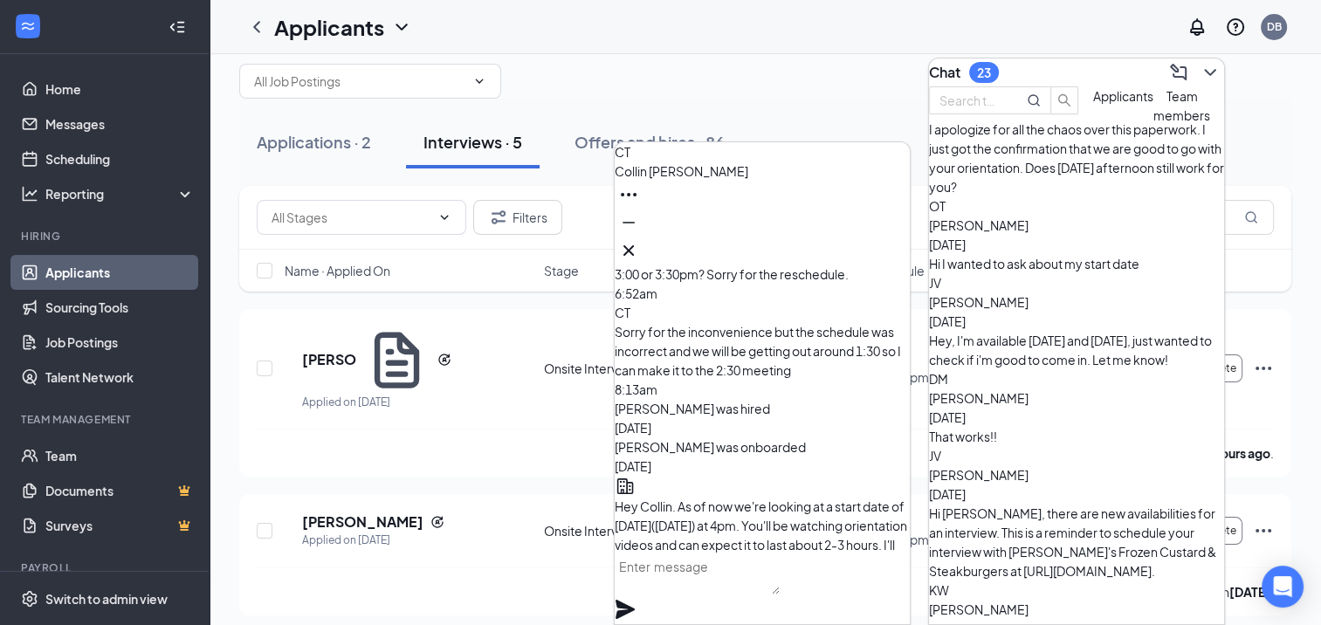
scroll to position [-262, 0]
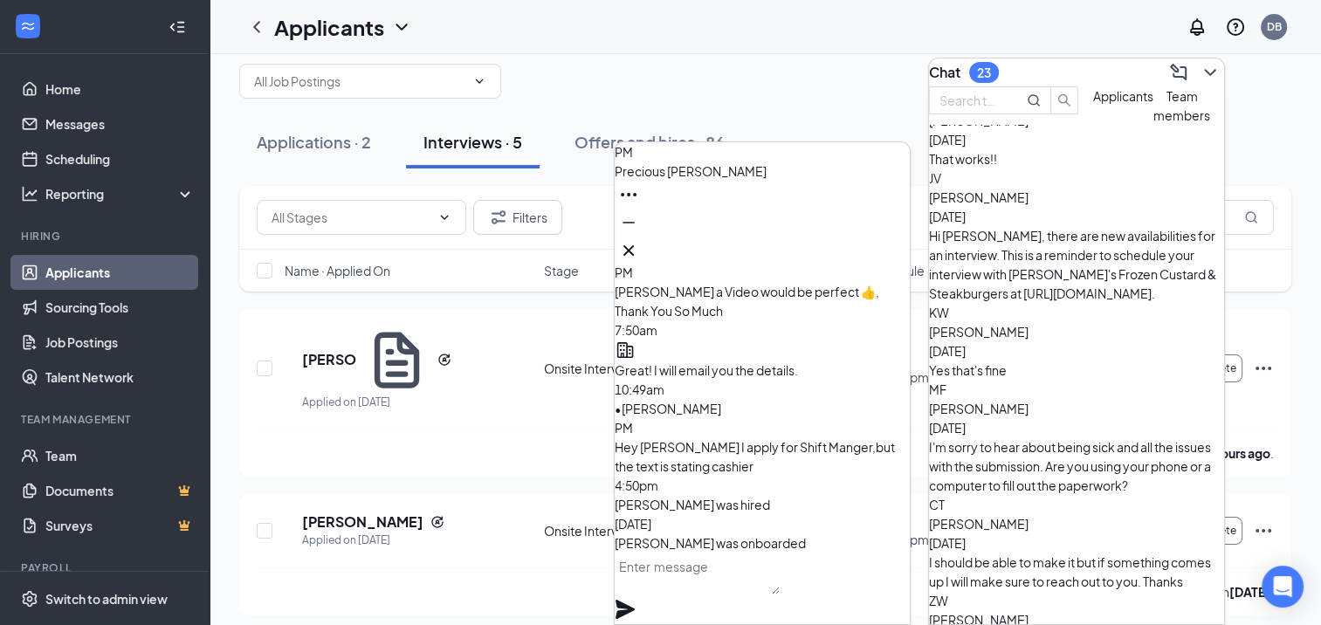
scroll to position [802, 0]
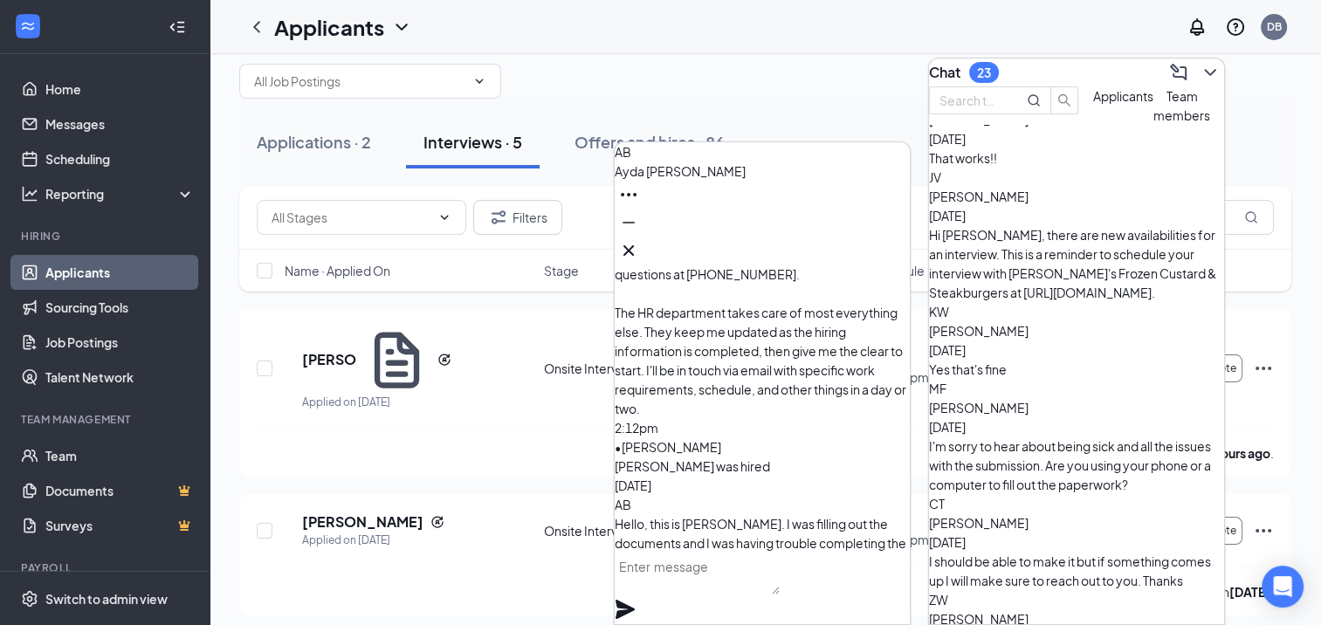
scroll to position [715, 0]
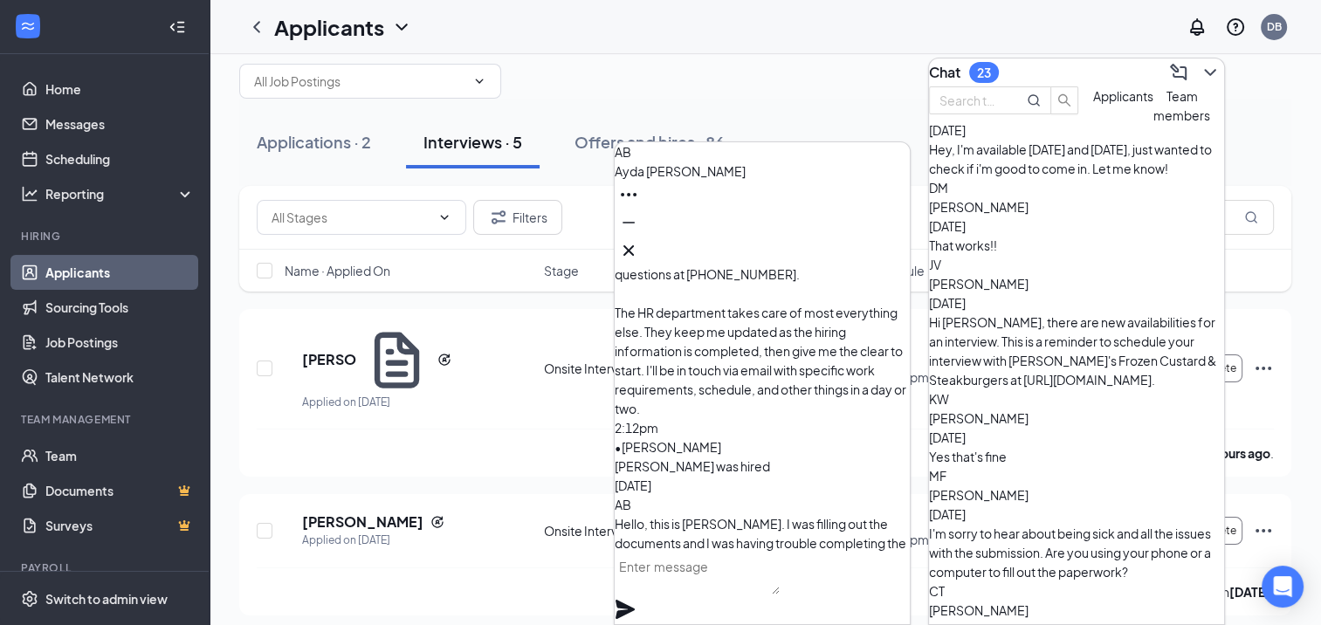
click at [1002, 102] on input "text" at bounding box center [970, 100] width 63 height 19
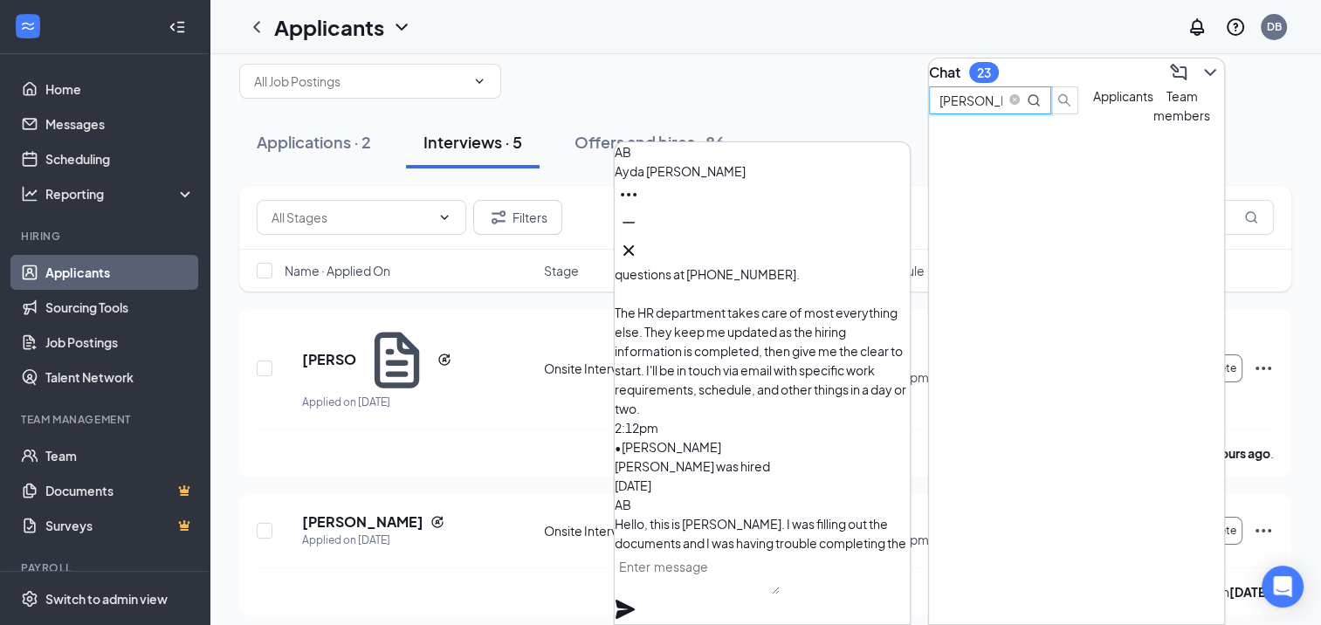
scroll to position [0, 0]
type input "[PERSON_NAME]"
click at [1046, 163] on div "[PERSON_NAME]" at bounding box center [1007, 153] width 157 height 19
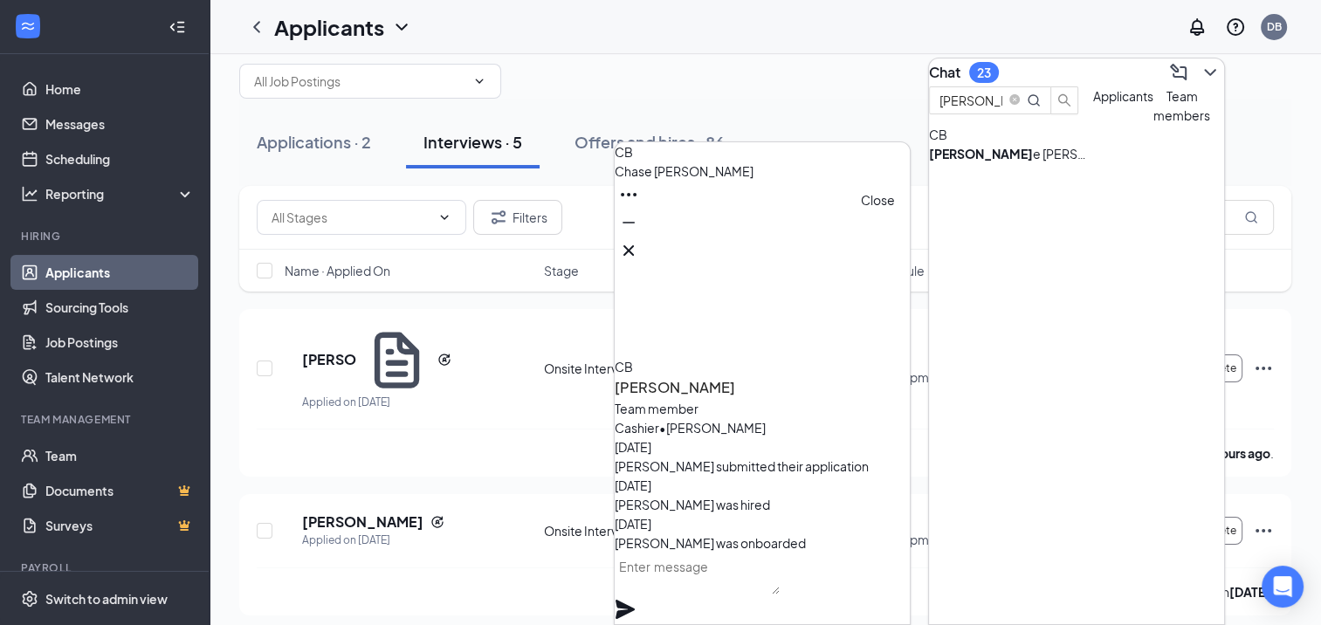
click at [639, 246] on icon "Cross" at bounding box center [628, 250] width 21 height 21
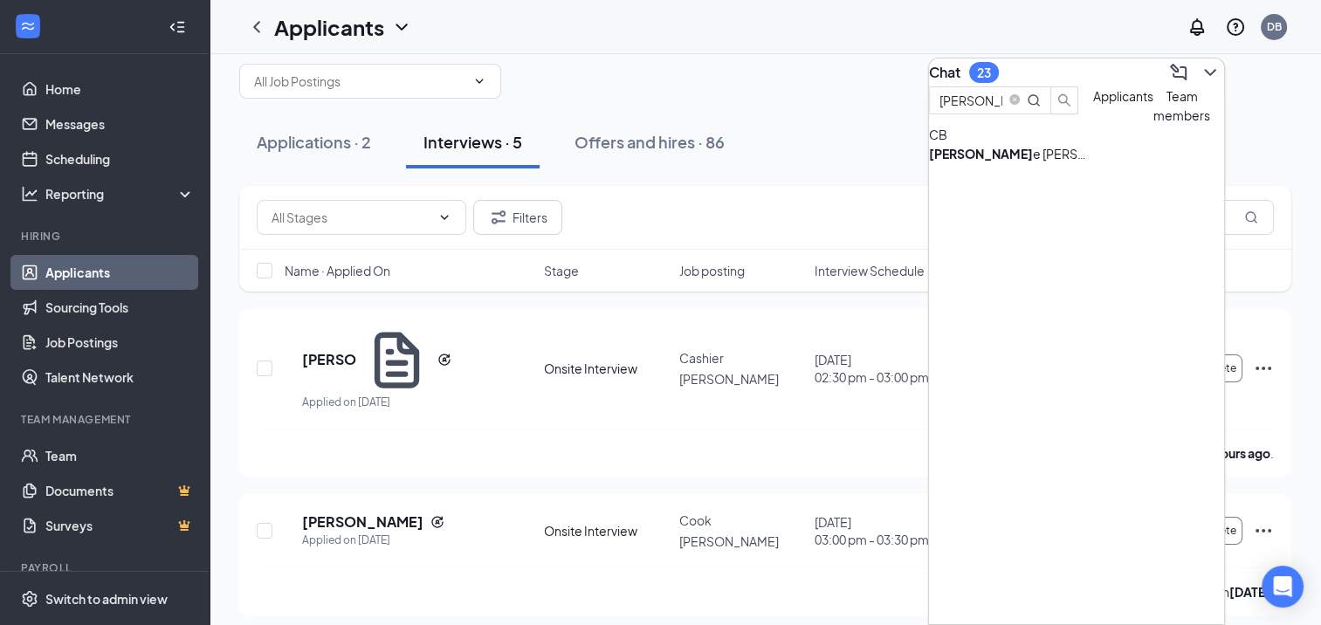
click at [1093, 125] on button "Applicants" at bounding box center [1123, 105] width 60 height 38
click at [1019, 105] on icon "close-circle" at bounding box center [1014, 99] width 10 height 10
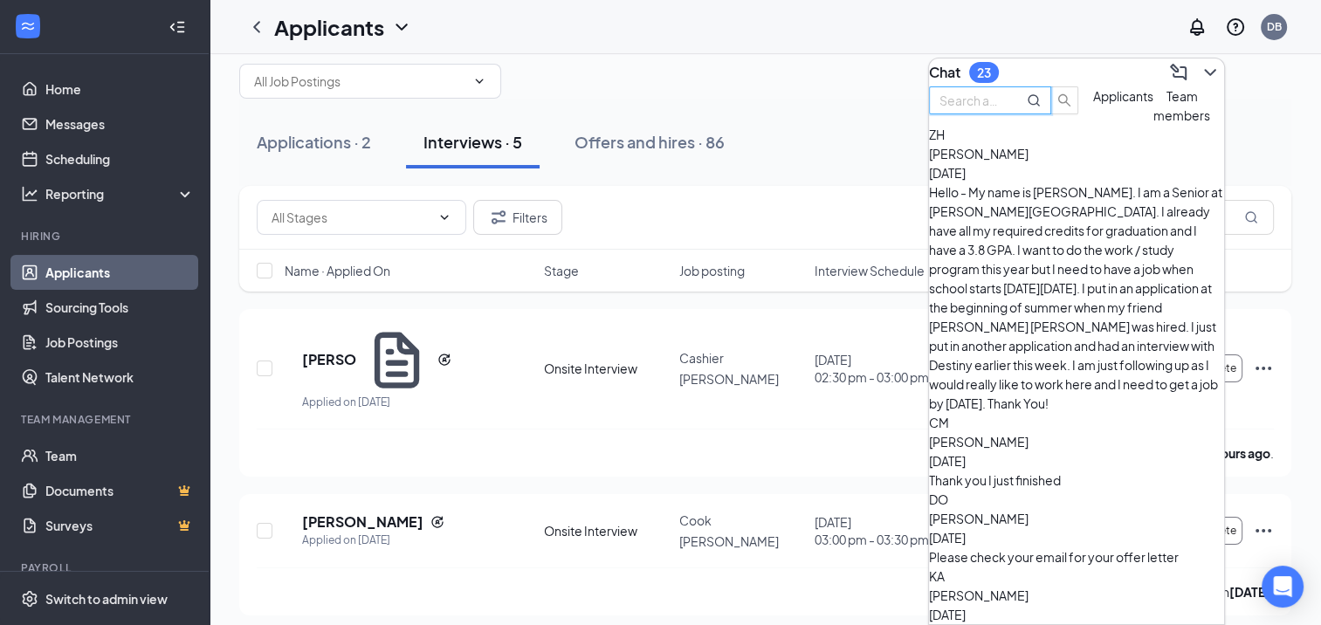
click at [1153, 125] on button "Team members" at bounding box center [1181, 105] width 57 height 38
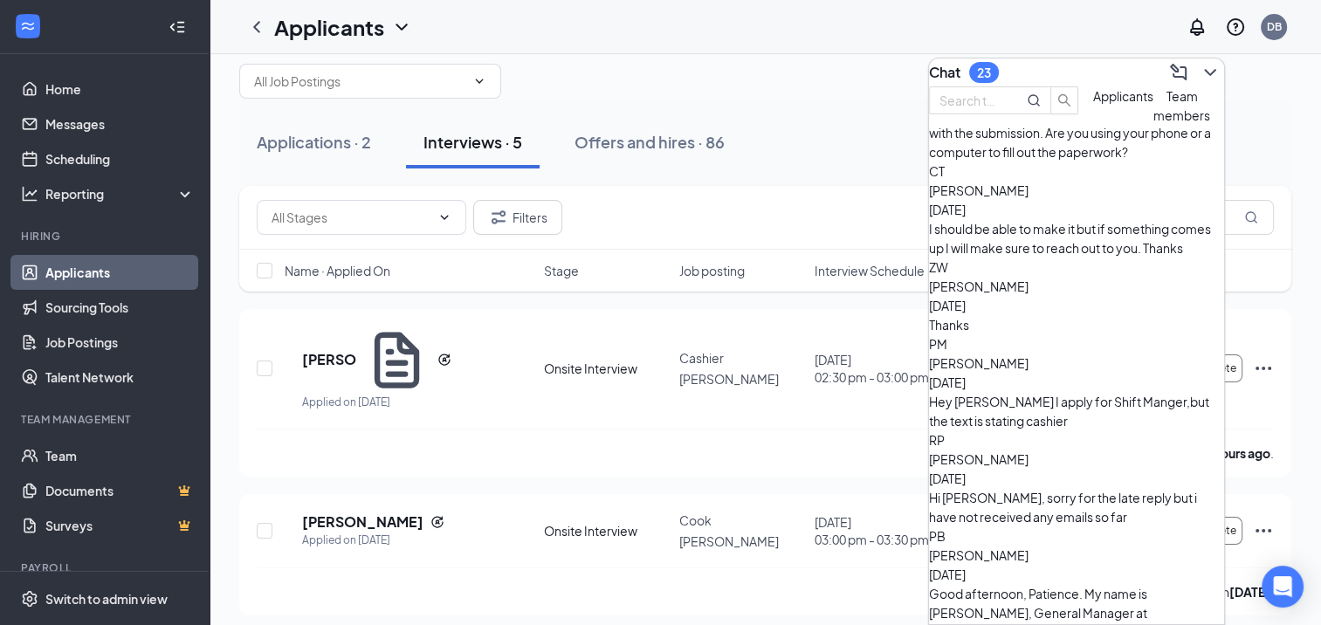
scroll to position [1309, 0]
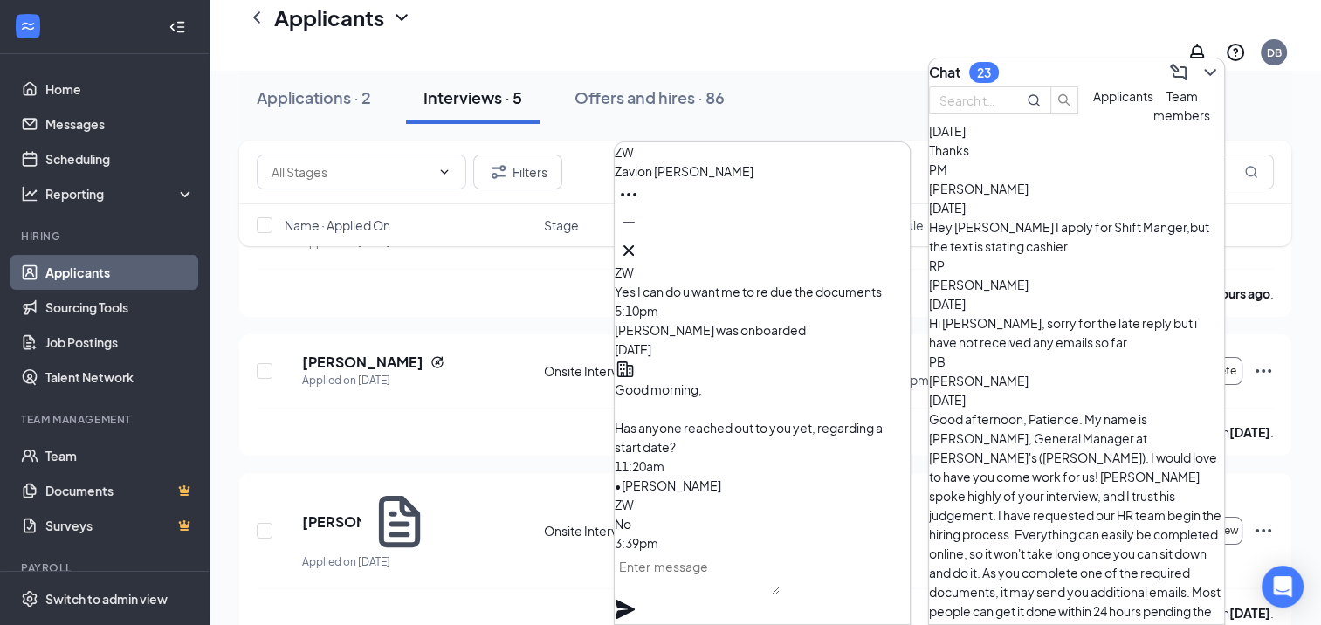
scroll to position [0, 0]
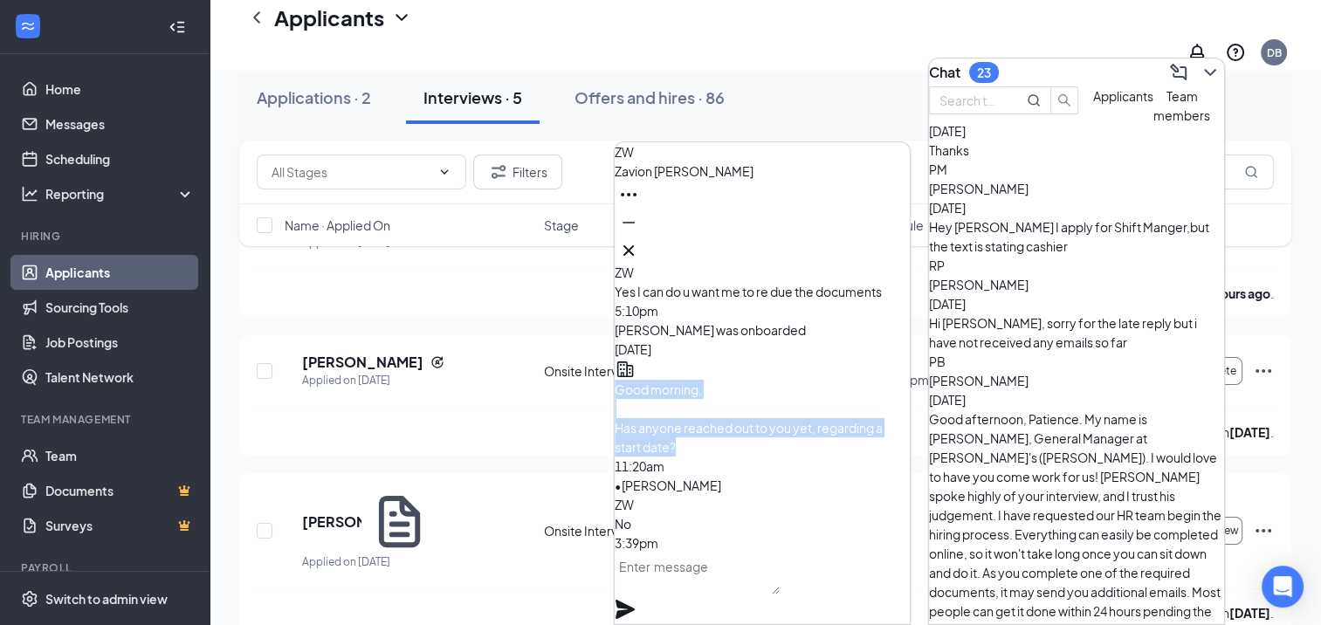
drag, startPoint x: 646, startPoint y: 367, endPoint x: 844, endPoint y: 440, distance: 211.3
click at [844, 440] on div "Good morning, Has anyone reached out to you yet, regarding a start date?" at bounding box center [761, 418] width 295 height 77
drag, startPoint x: 844, startPoint y: 440, endPoint x: 702, endPoint y: 423, distance: 143.2
click at [702, 423] on span "Good morning, Has anyone reached out to you yet, regarding a start date?" at bounding box center [748, 417] width 268 height 73
click at [676, 415] on span "Good morning, Has anyone reached out to you yet, regarding a start date?" at bounding box center [748, 417] width 268 height 73
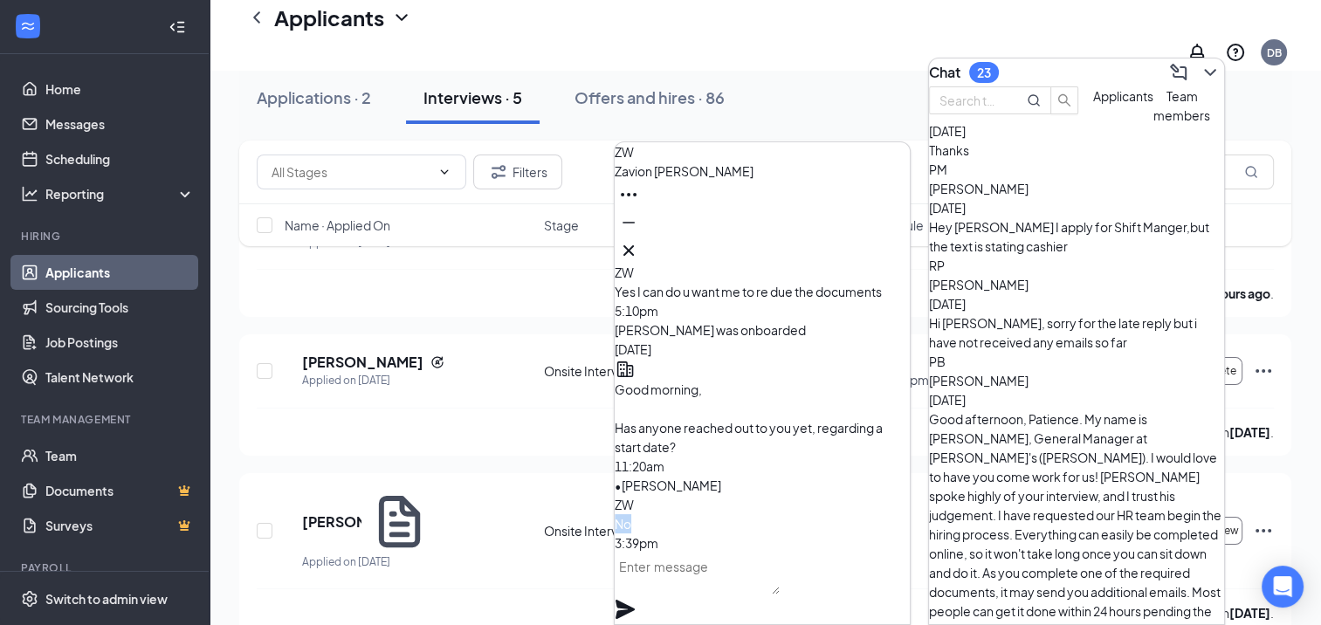
drag, startPoint x: 668, startPoint y: 498, endPoint x: 707, endPoint y: 497, distance: 39.3
click at [707, 497] on div "ZW No" at bounding box center [761, 514] width 295 height 38
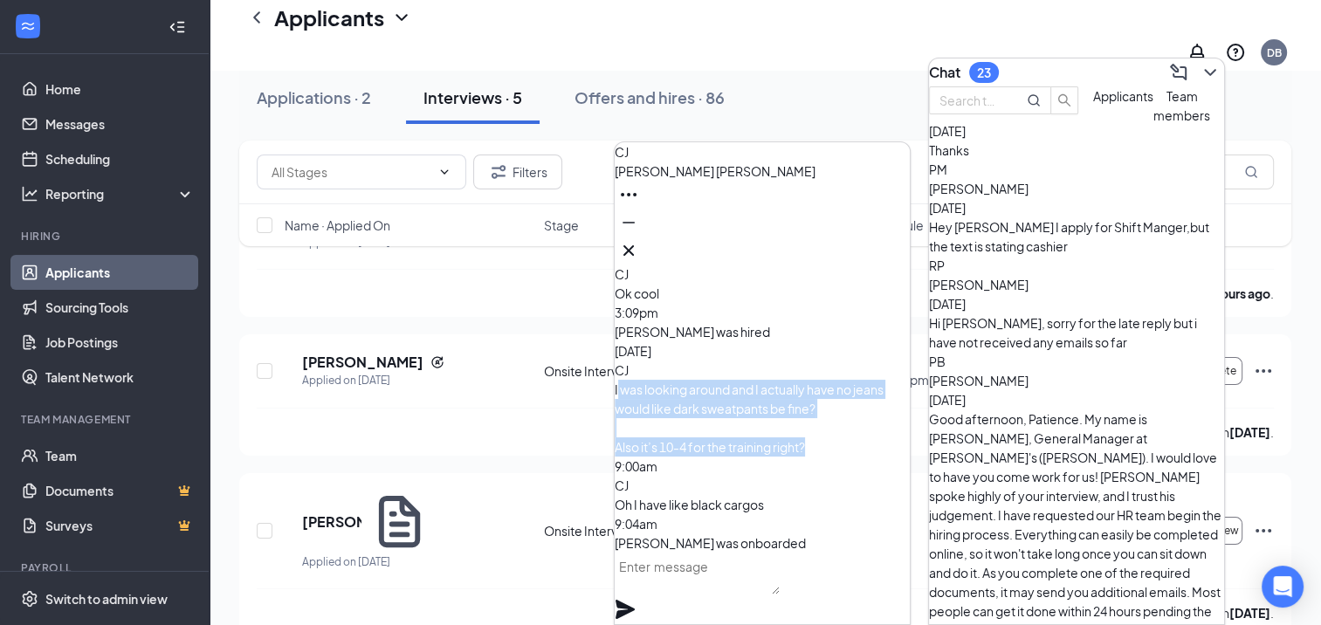
drag, startPoint x: 673, startPoint y: 308, endPoint x: 797, endPoint y: 395, distance: 151.6
click at [797, 395] on p "I was looking around and I actually have no jeans would like dark sweatpants be…" at bounding box center [761, 418] width 295 height 77
drag, startPoint x: 797, startPoint y: 395, endPoint x: 697, endPoint y: 319, distance: 125.9
click at [697, 380] on p "I was looking around and I actually have no jeans would like dark sweatpants be…" at bounding box center [761, 418] width 295 height 77
click at [697, 381] on span "I was looking around and I actually have no jeans would like dark sweatpants be…" at bounding box center [748, 417] width 269 height 73
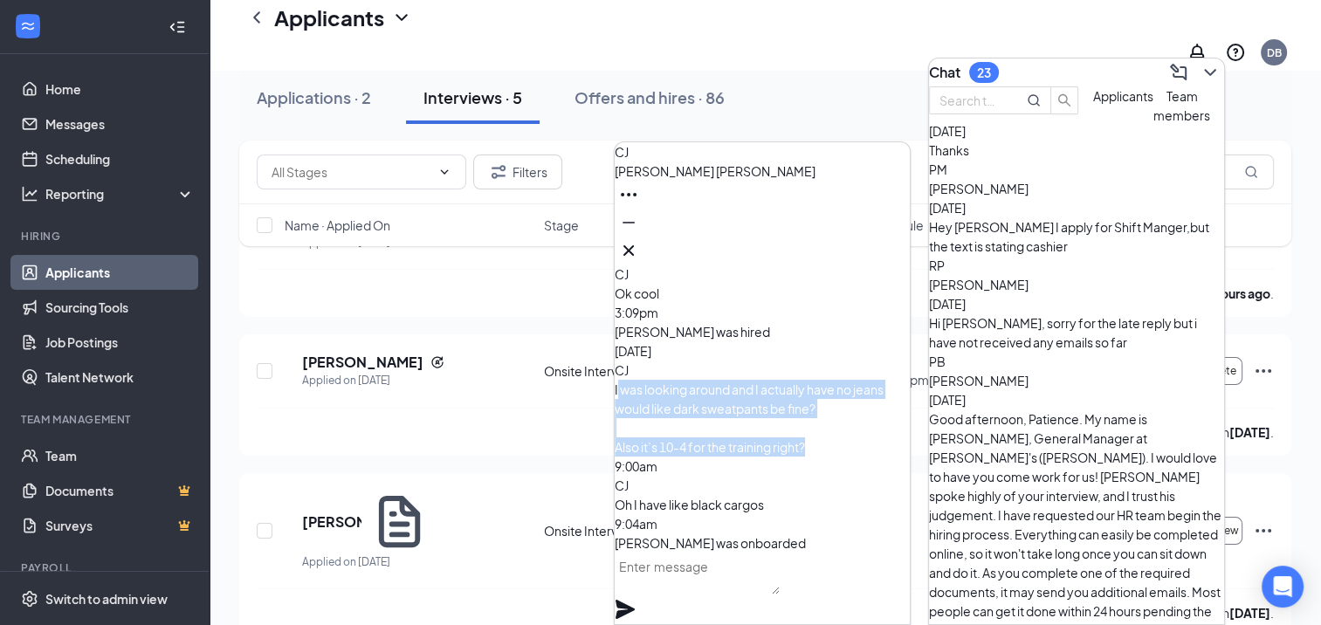
drag, startPoint x: 672, startPoint y: 300, endPoint x: 740, endPoint y: 396, distance: 117.7
click at [740, 396] on div "I was looking around and I actually have no jeans would like dark sweatpants be…" at bounding box center [761, 418] width 295 height 77
drag, startPoint x: 740, startPoint y: 396, endPoint x: 707, endPoint y: 326, distance: 78.1
click at [707, 381] on span "I was looking around and I actually have no jeans would like dark sweatpants be…" at bounding box center [748, 417] width 269 height 73
click at [639, 252] on icon "Cross" at bounding box center [628, 250] width 21 height 21
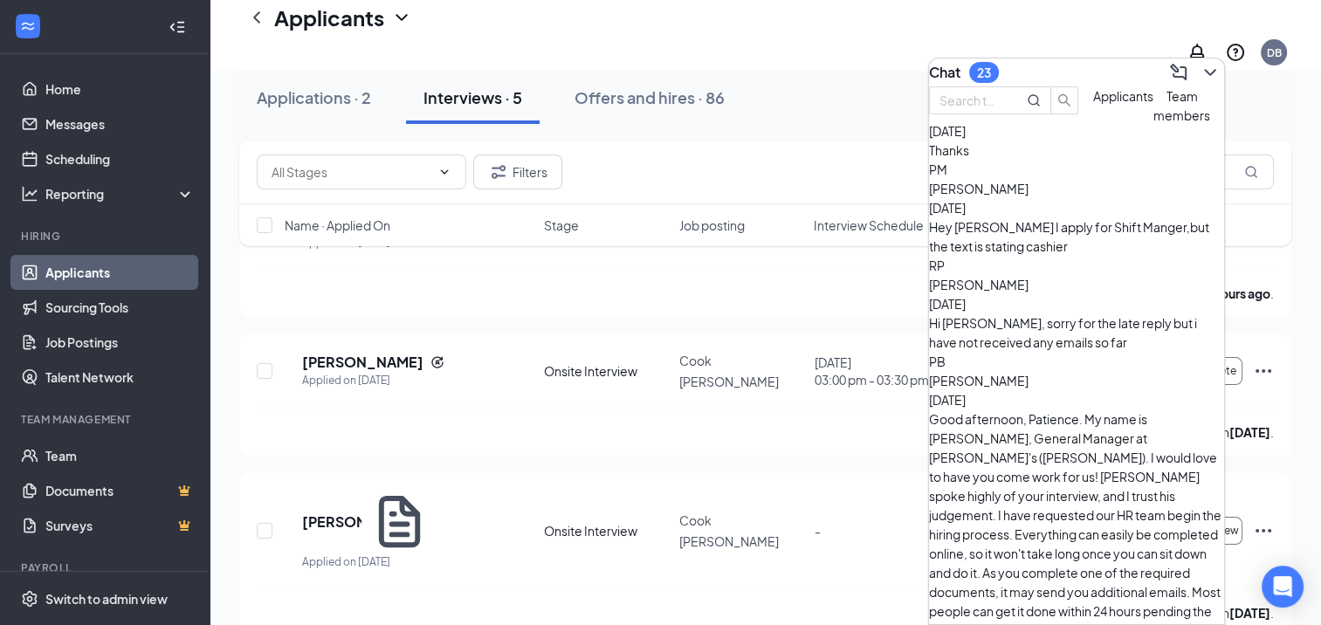
click at [1202, 63] on icon "ChevronDown" at bounding box center [1209, 72] width 21 height 21
